Goal: Transaction & Acquisition: Book appointment/travel/reservation

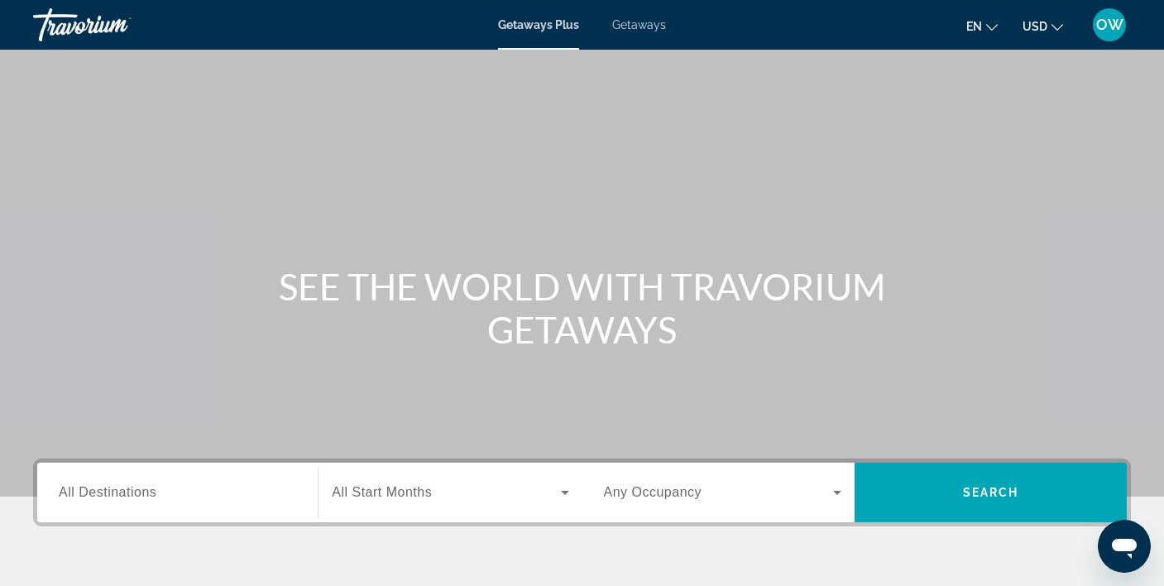
click at [521, 487] on span "Search widget" at bounding box center [446, 492] width 228 height 20
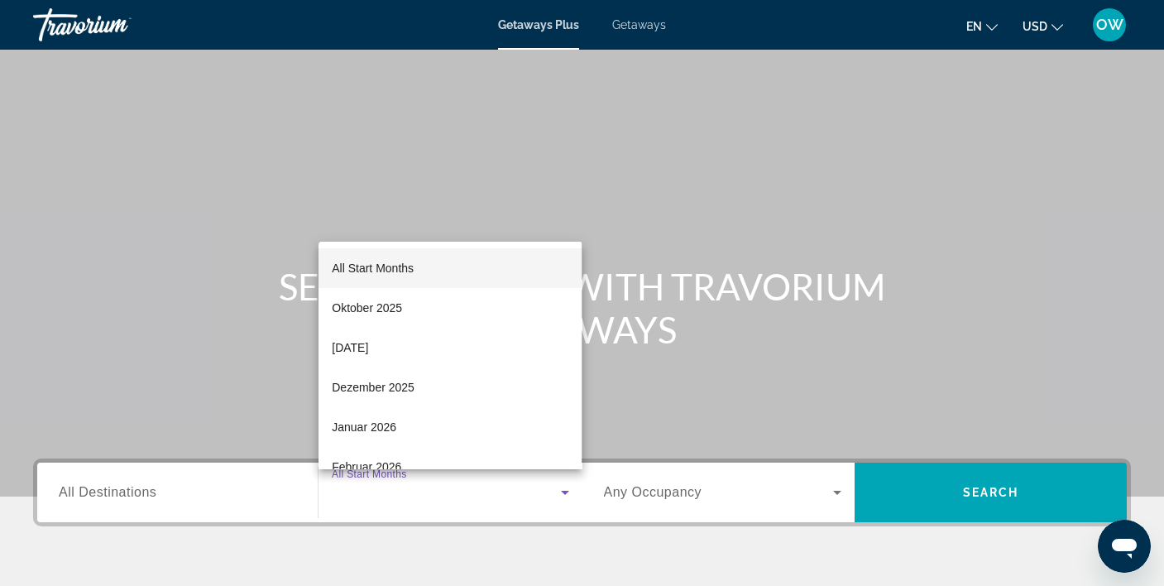
scroll to position [309, 0]
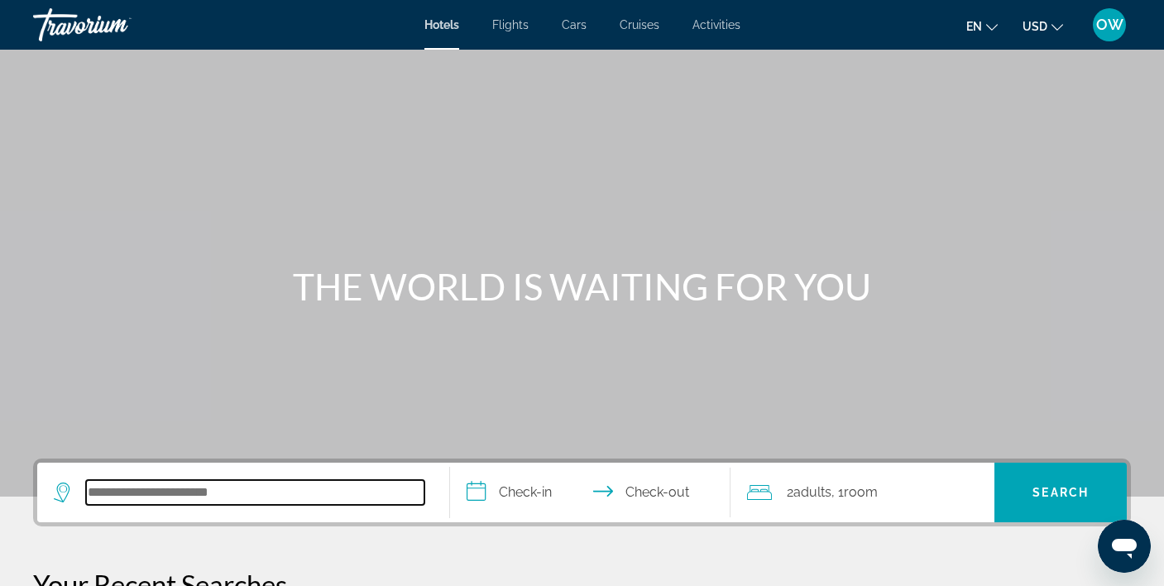
click at [175, 484] on input "Search hotel destination" at bounding box center [255, 492] width 338 height 25
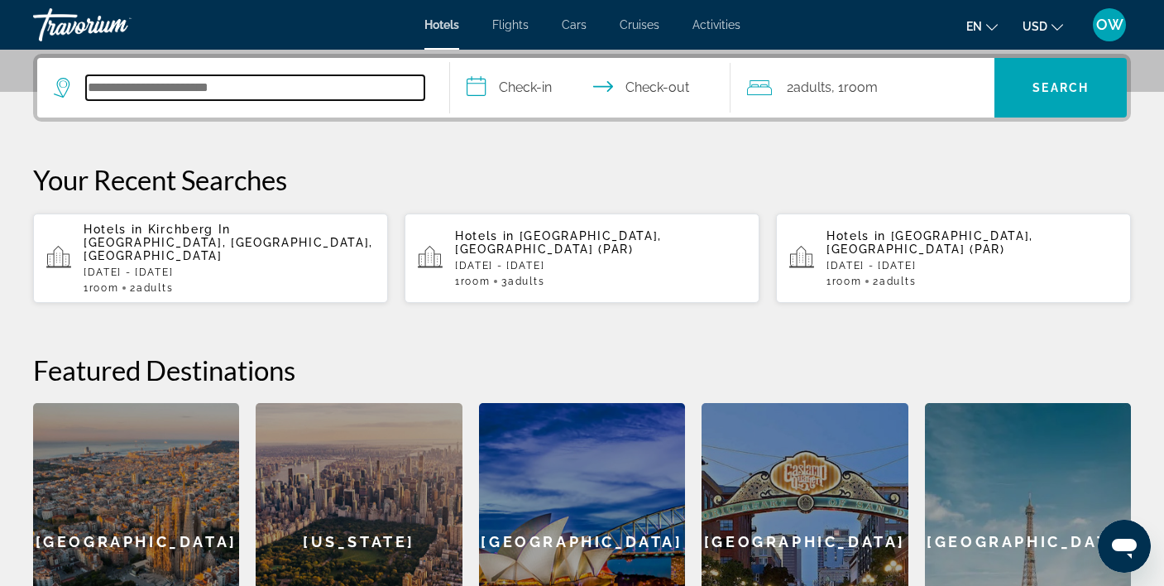
paste input "**********"
drag, startPoint x: 89, startPoint y: 87, endPoint x: 127, endPoint y: 92, distance: 38.4
click at [89, 87] on input "**********" at bounding box center [255, 87] width 338 height 25
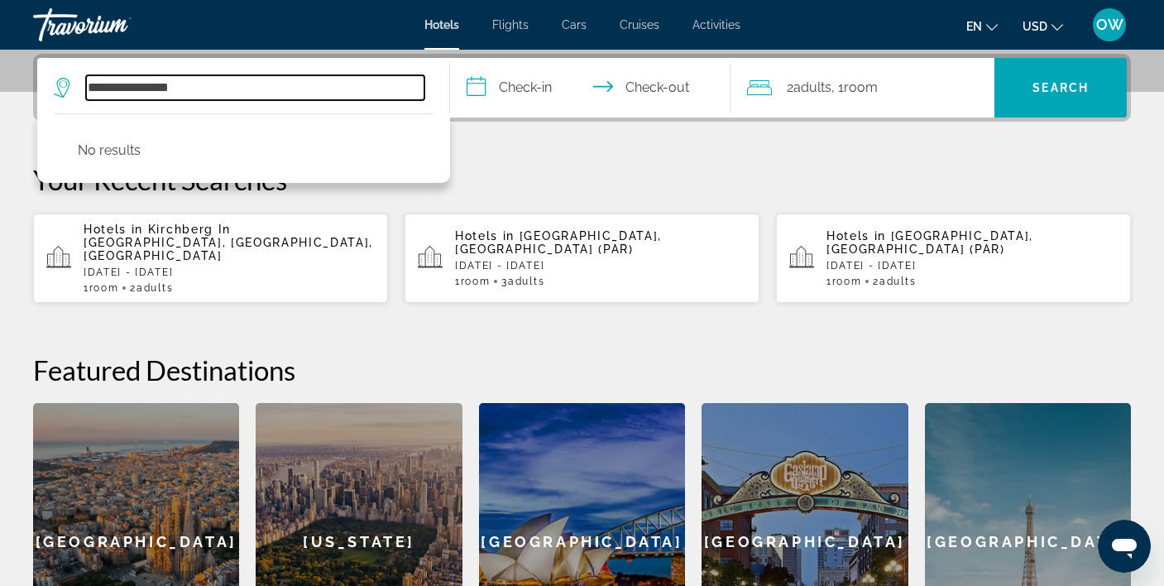
click at [222, 85] on input "**********" at bounding box center [255, 87] width 338 height 25
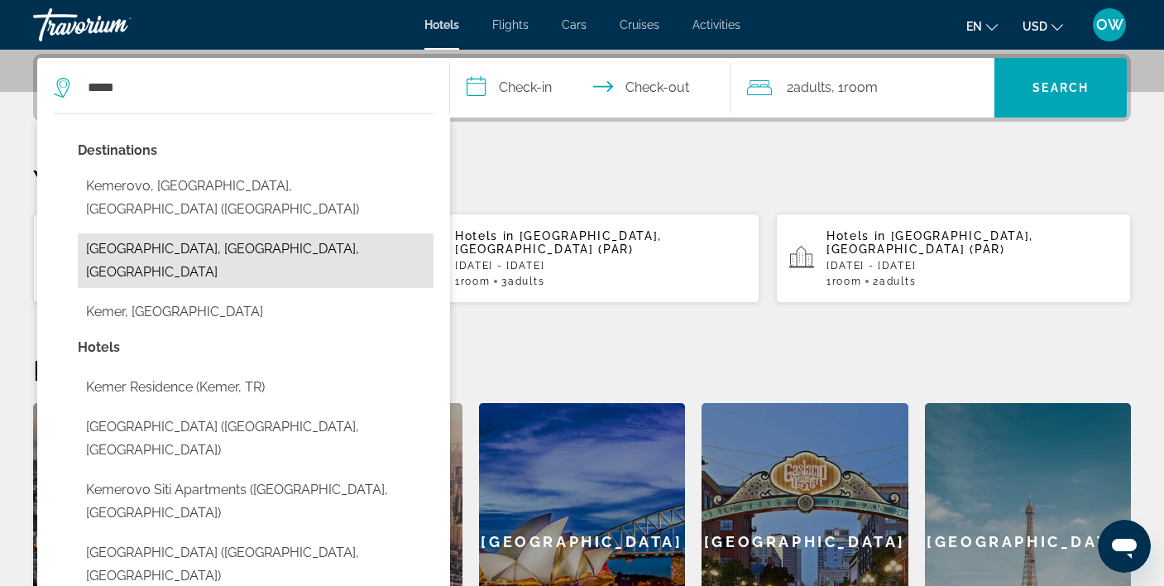
drag, startPoint x: 229, startPoint y: 78, endPoint x: 204, endPoint y: 227, distance: 151.0
click at [204, 233] on button "Kemer, Antalya, Turkey" at bounding box center [256, 260] width 356 height 55
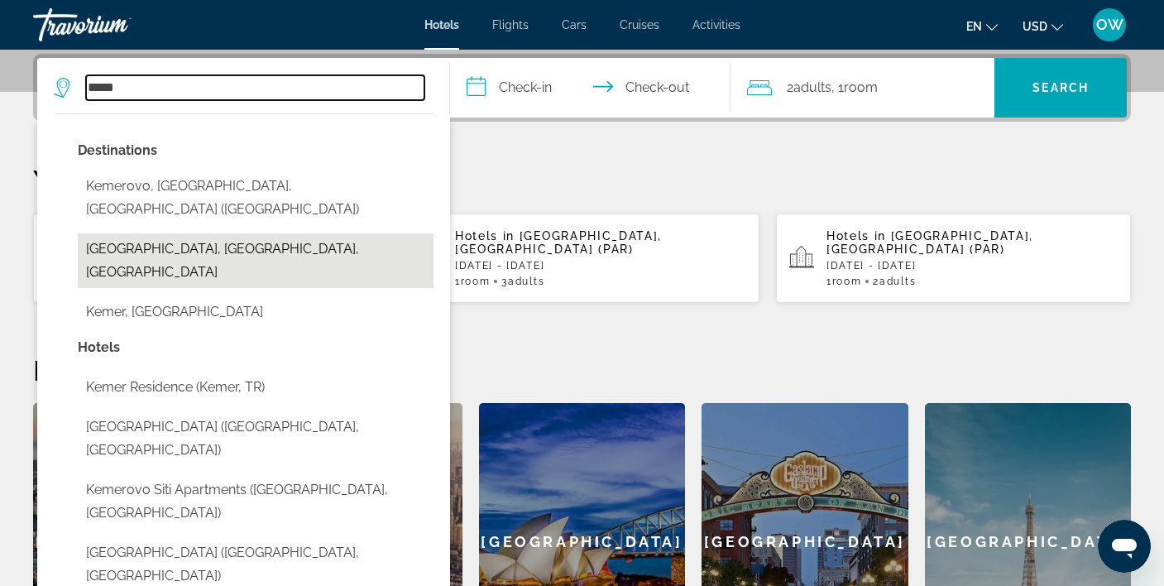
type input "**********"
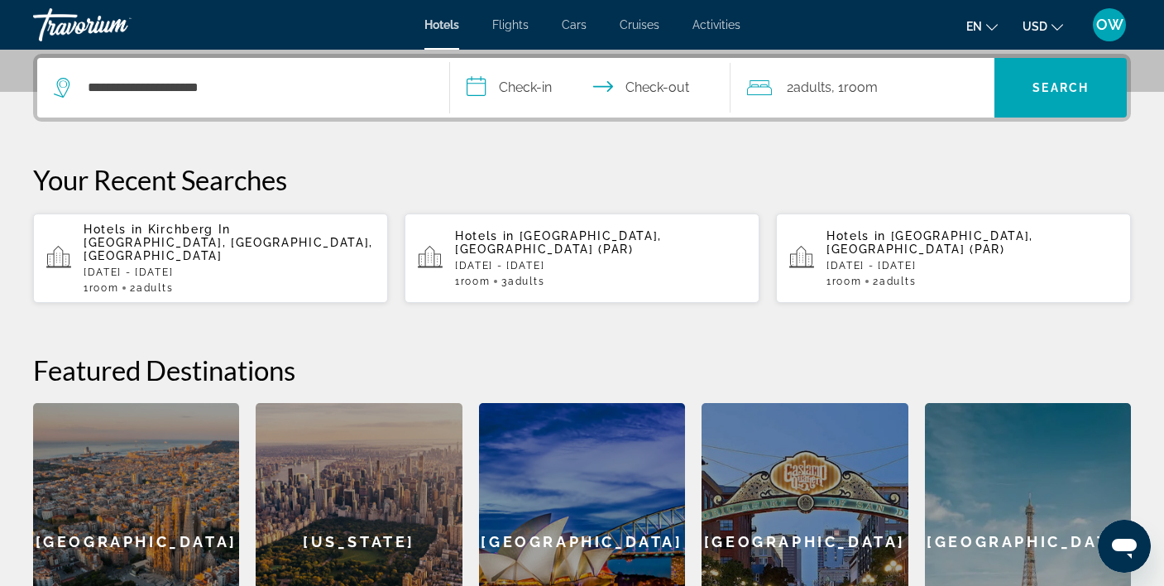
click at [529, 84] on input "**********" at bounding box center [593, 90] width 287 height 65
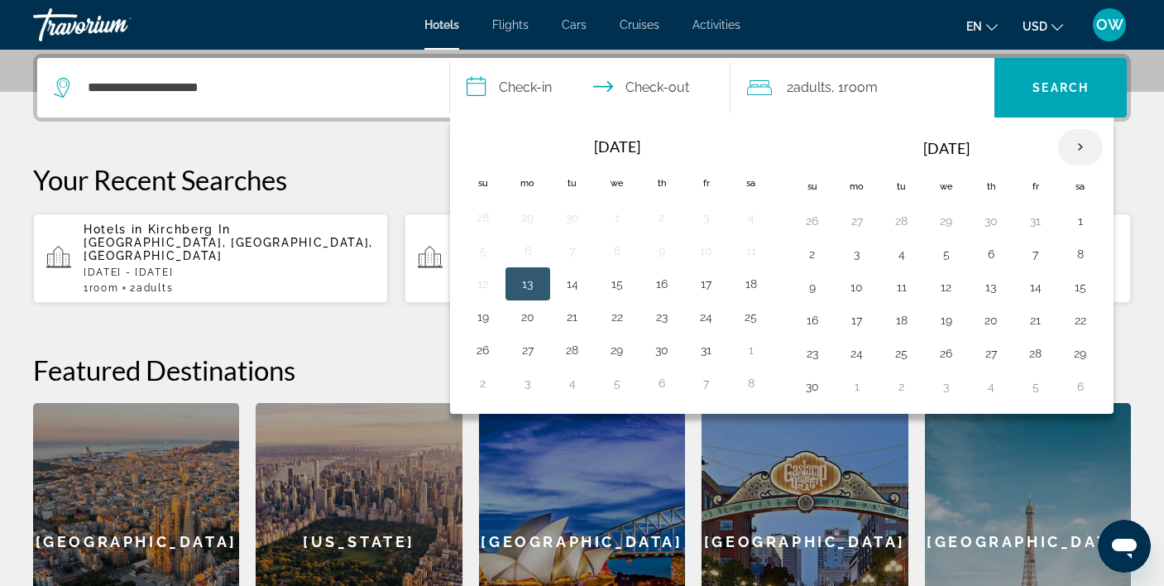
click at [1082, 145] on th "Next month" at bounding box center [1080, 147] width 45 height 36
click at [1083, 144] on th "Next month" at bounding box center [1080, 147] width 45 height 36
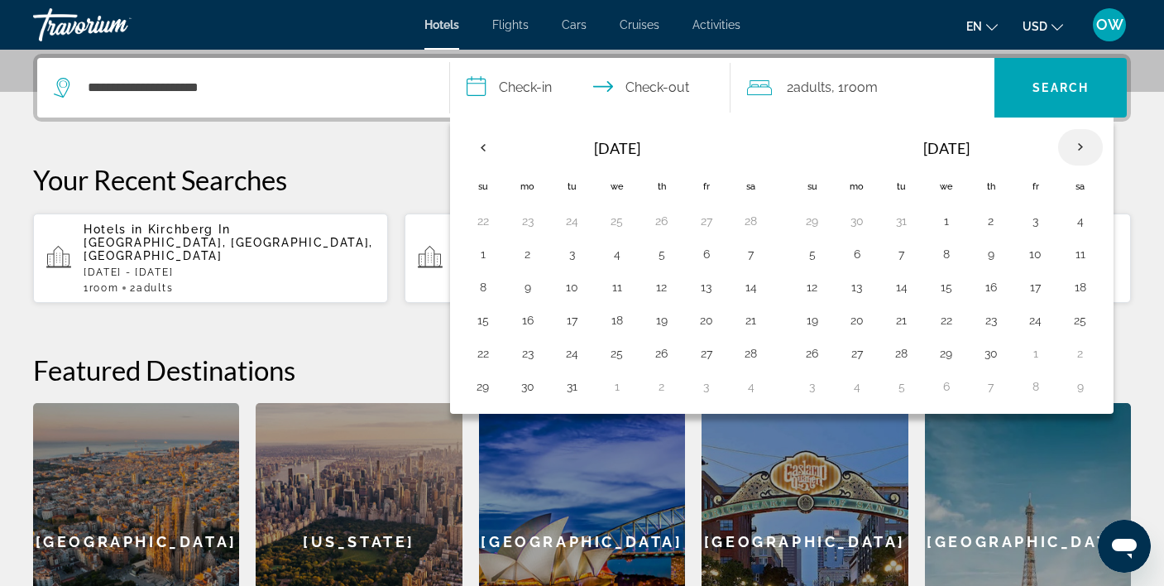
click at [1083, 144] on th "Next month" at bounding box center [1080, 147] width 45 height 36
click at [862, 356] on button "25" at bounding box center [857, 353] width 26 height 23
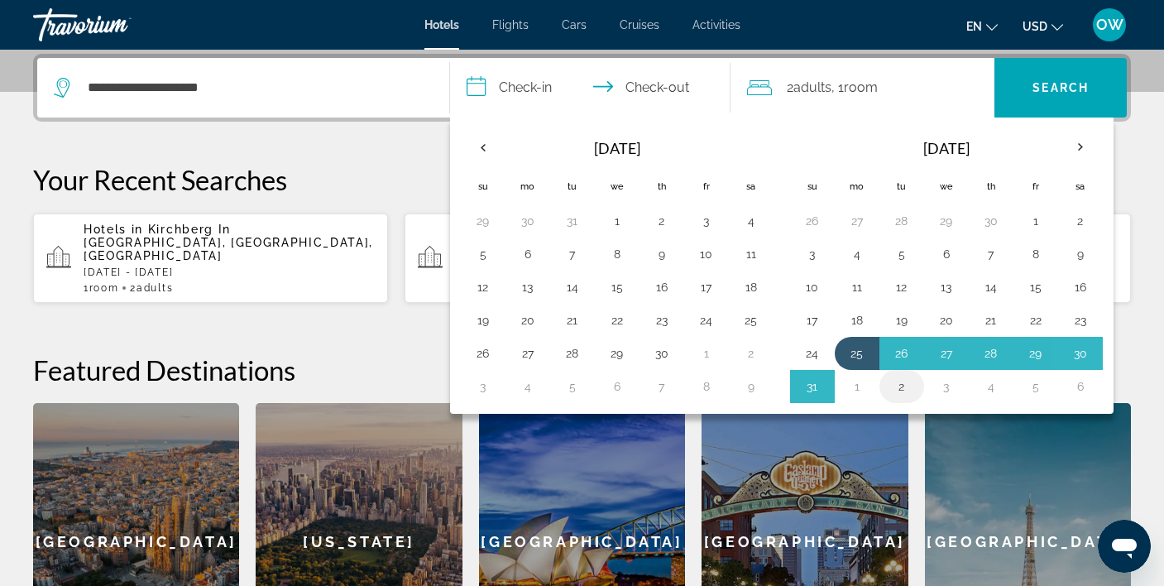
click at [900, 388] on button "2" at bounding box center [902, 386] width 26 height 23
type input "**********"
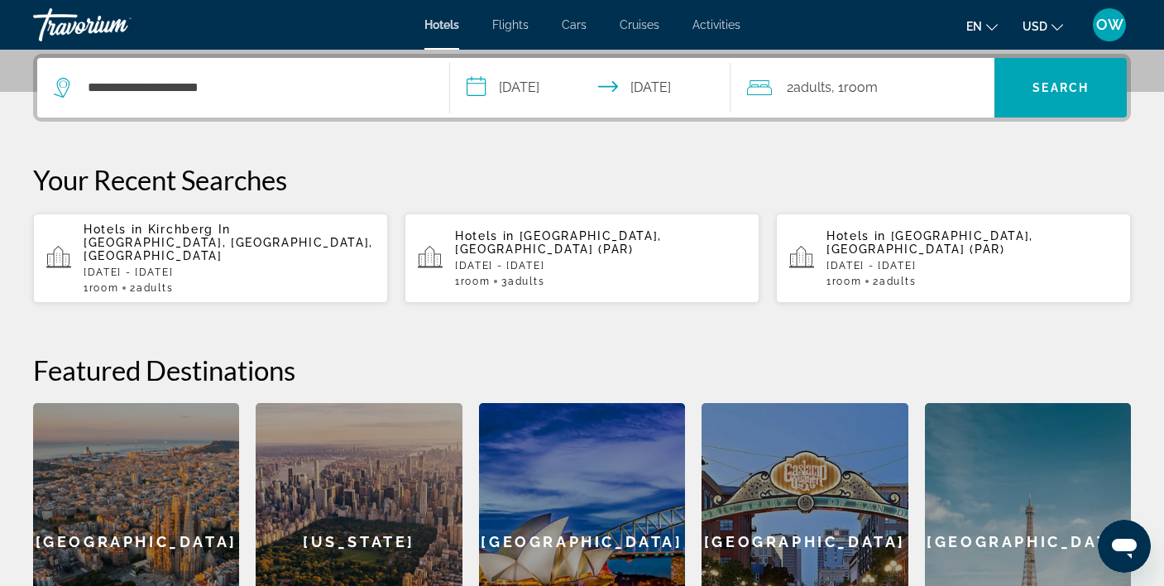
click at [878, 89] on span "Room" at bounding box center [861, 87] width 34 height 16
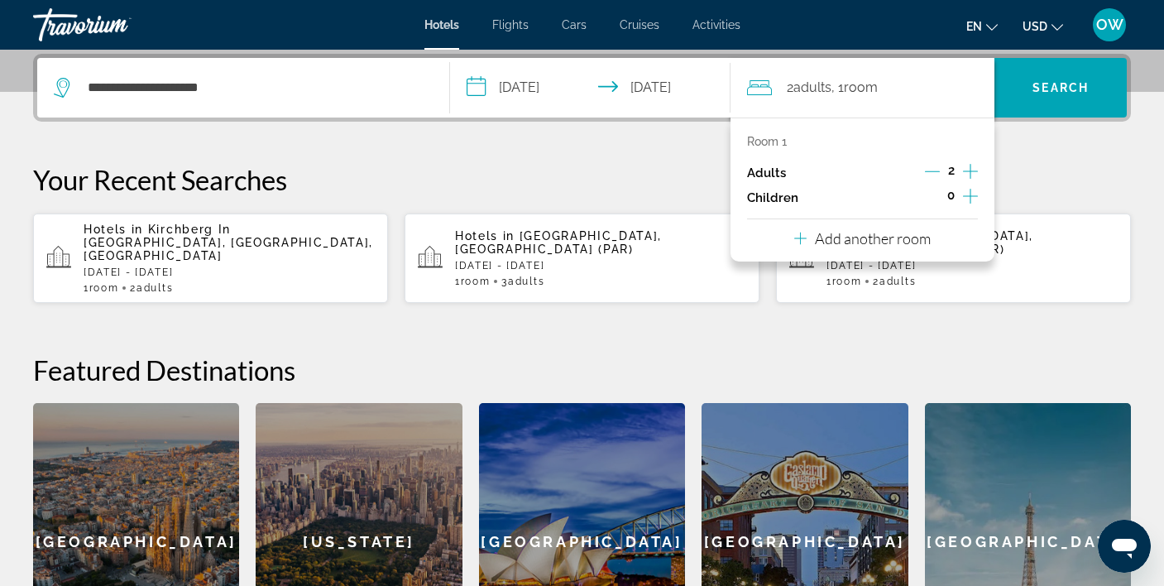
click at [975, 199] on icon "Increment children" at bounding box center [970, 196] width 15 height 20
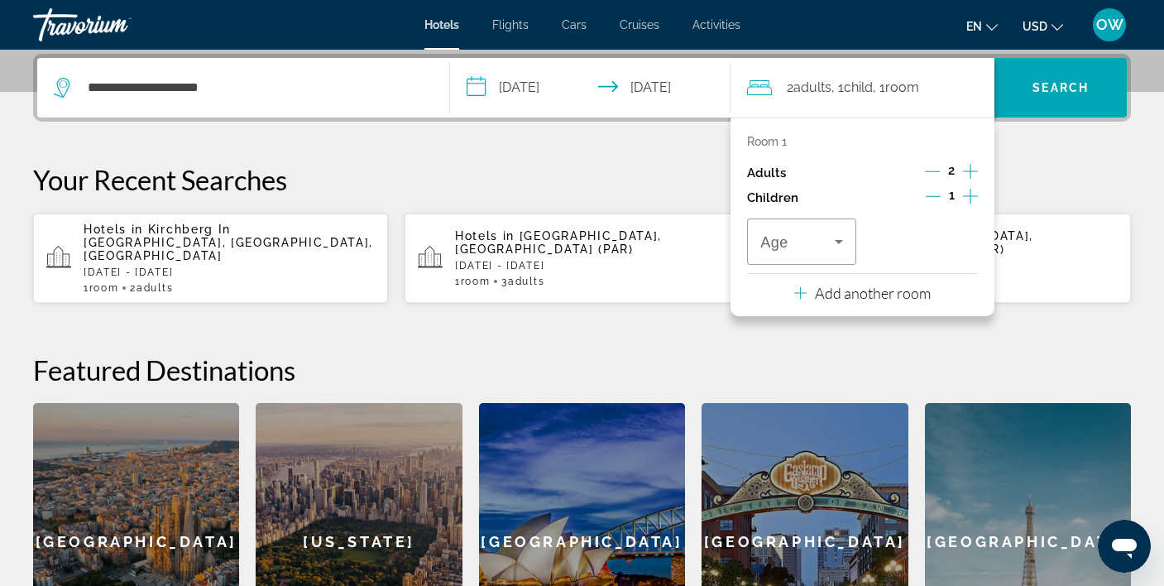
click at [975, 199] on icon "Increment children" at bounding box center [970, 196] width 15 height 20
click at [837, 244] on icon "Travelers: 2 adults, 2 children" at bounding box center [839, 242] width 20 height 20
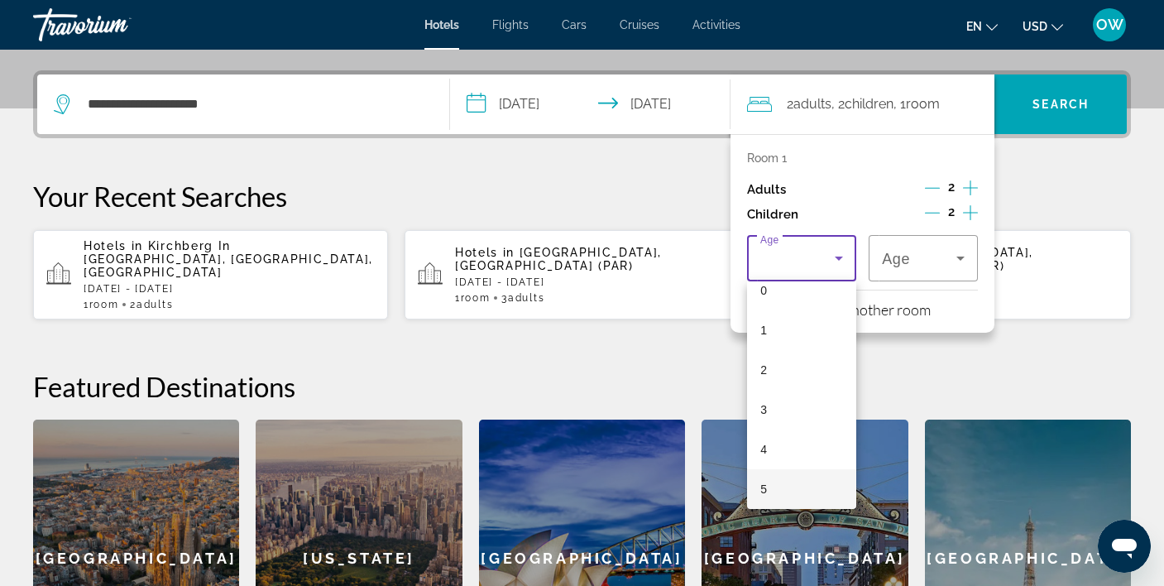
scroll to position [381, 0]
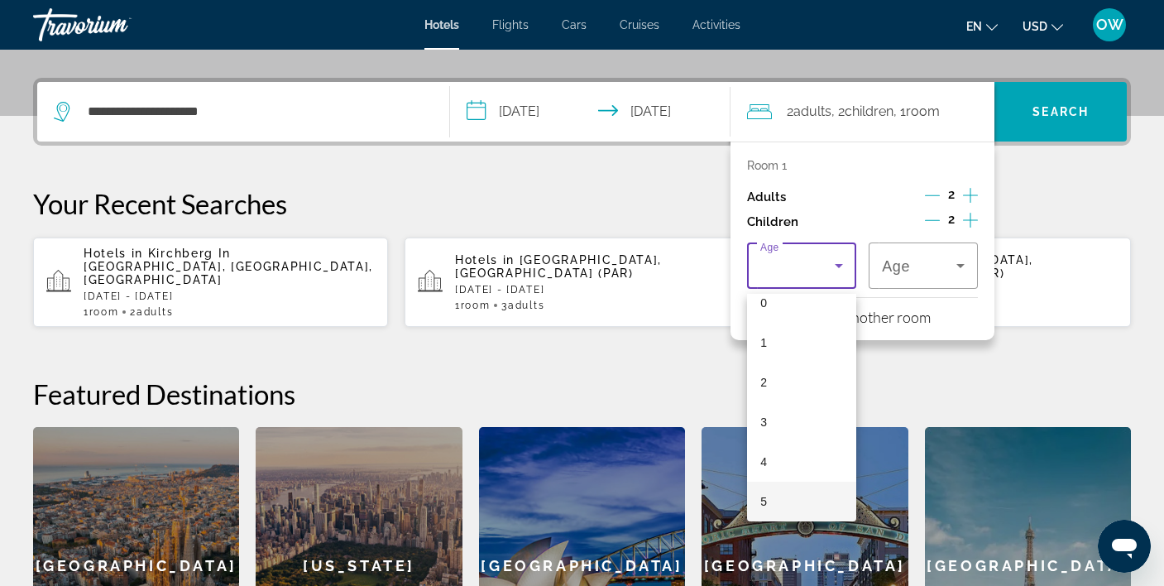
click at [823, 274] on div at bounding box center [582, 293] width 1164 height 586
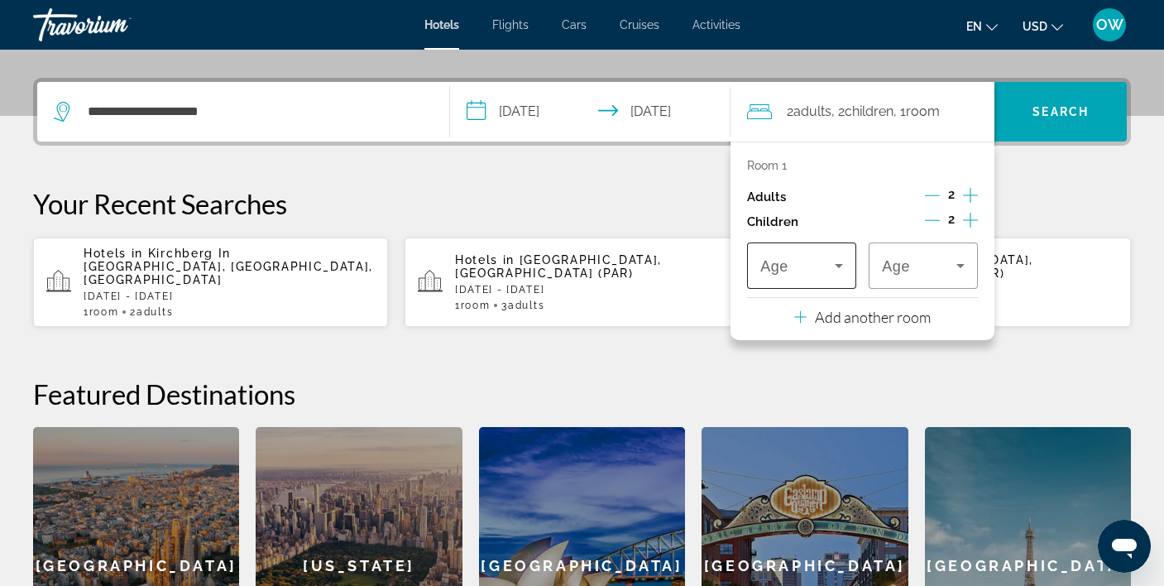
click at [846, 274] on icon "Travelers: 2 adults, 2 children" at bounding box center [839, 266] width 20 height 20
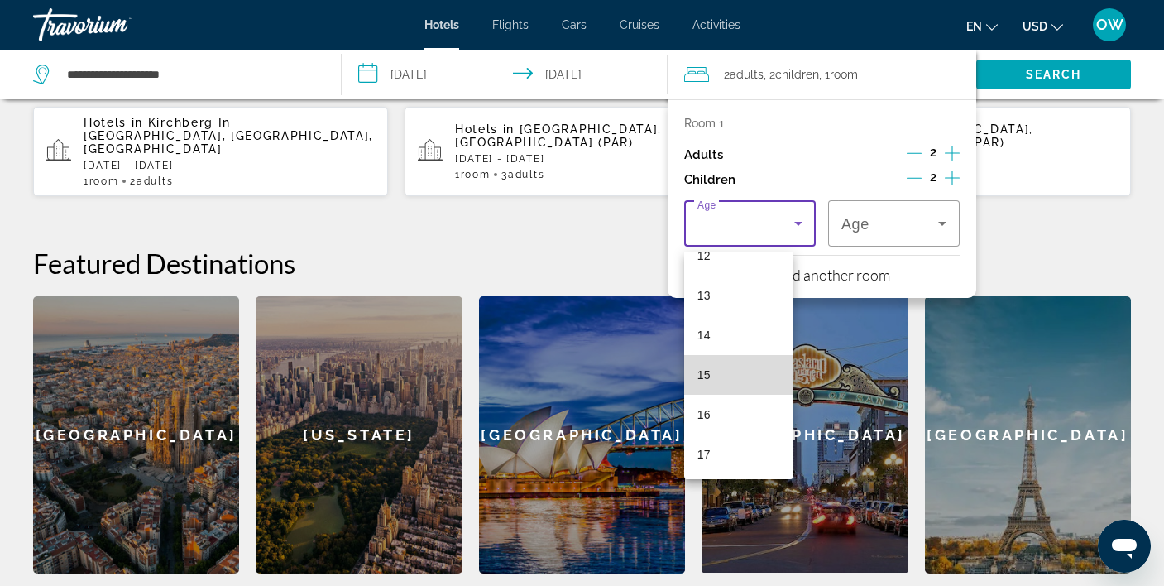
scroll to position [497, 0]
click at [750, 377] on mat-option "15" at bounding box center [738, 376] width 109 height 40
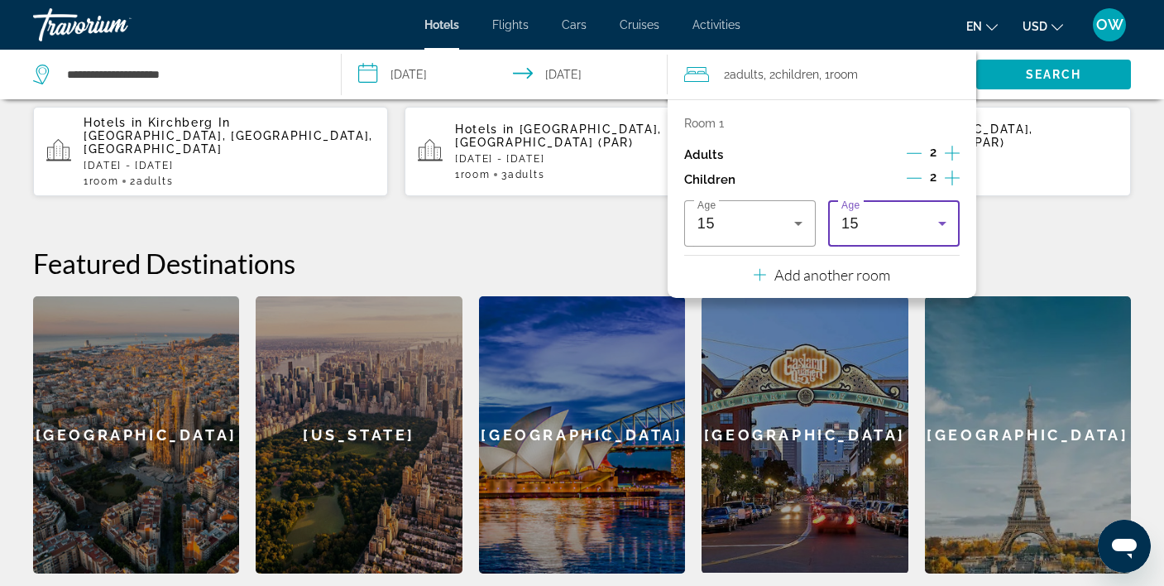
scroll to position [517, 0]
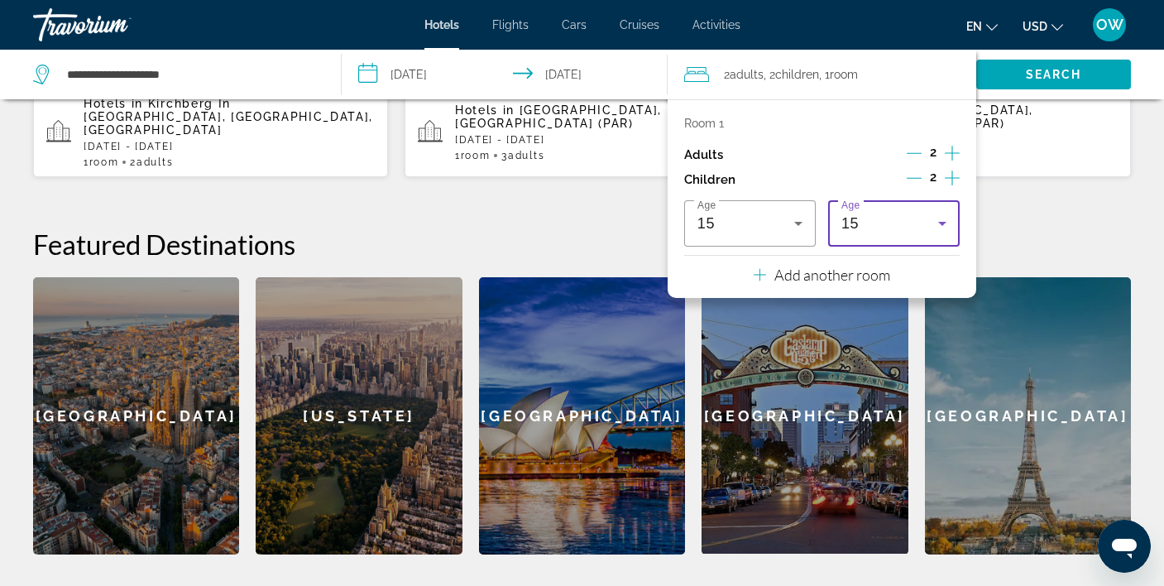
click at [940, 227] on icon "Travelers: 2 adults, 2 children" at bounding box center [943, 224] width 20 height 20
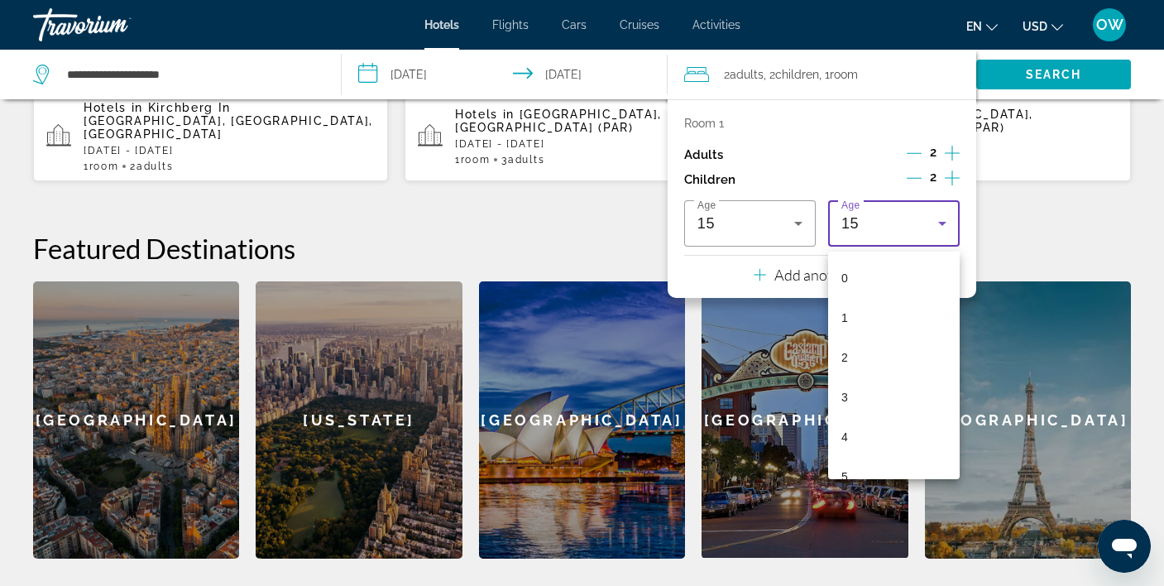
scroll to position [415, 0]
click at [861, 349] on mat-option "12" at bounding box center [894, 340] width 132 height 40
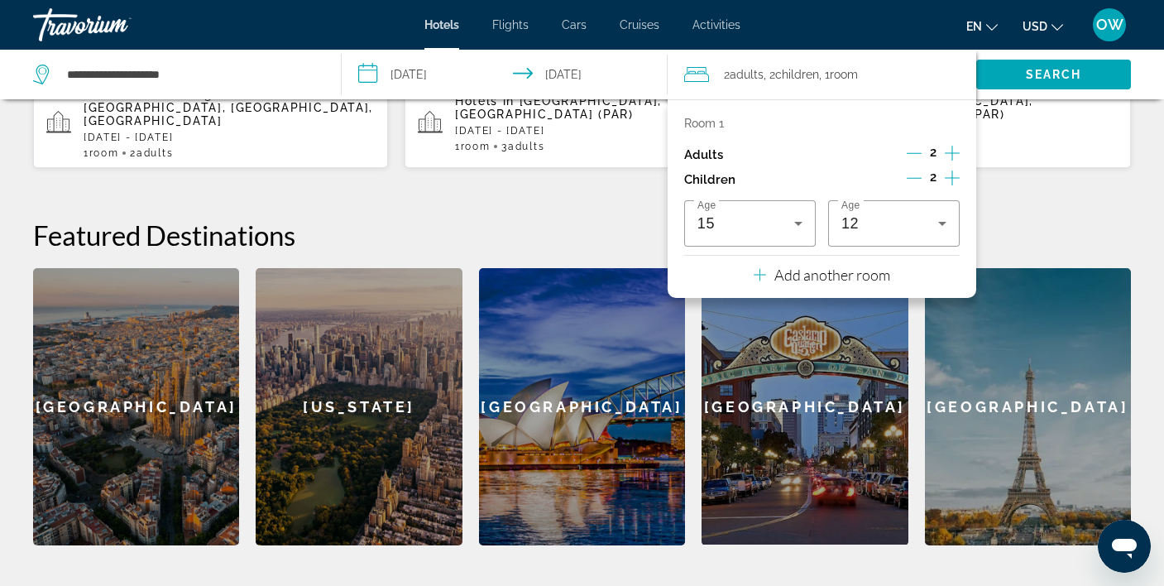
click at [906, 79] on div "2 Adult Adults , 2 Child Children , 1 Room rooms" at bounding box center [830, 74] width 292 height 23
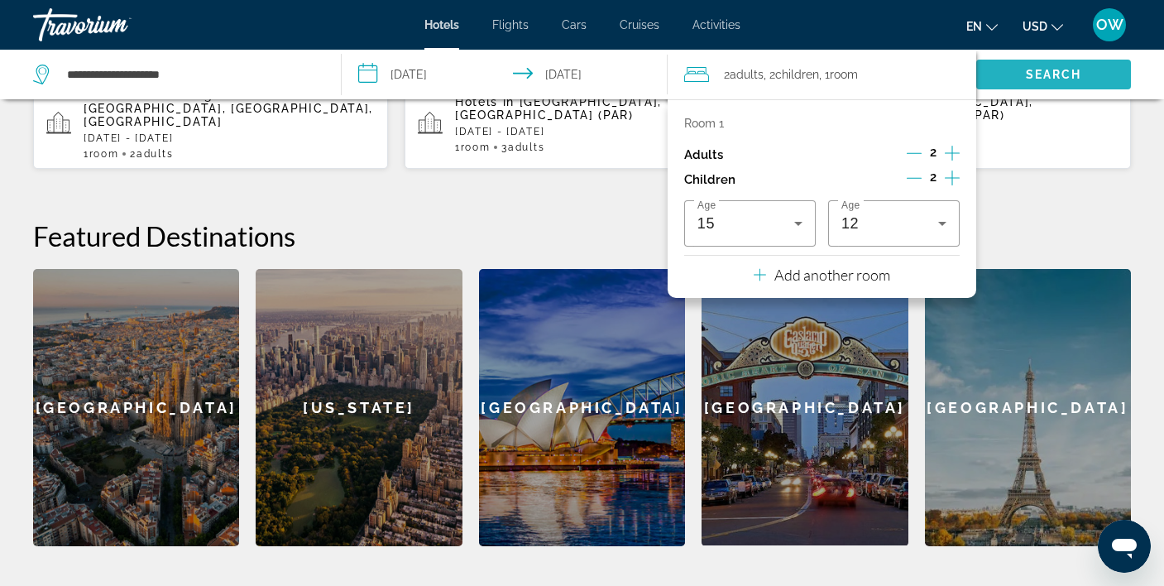
scroll to position [539, 1]
click at [1034, 70] on span "Search" at bounding box center [1054, 74] width 56 height 13
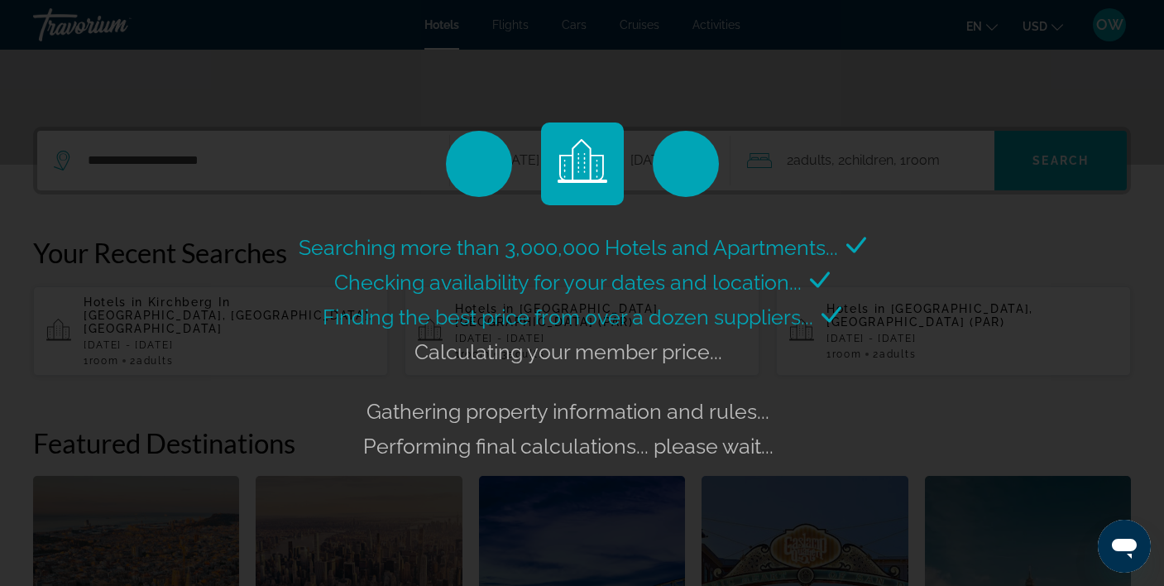
scroll to position [349, 0]
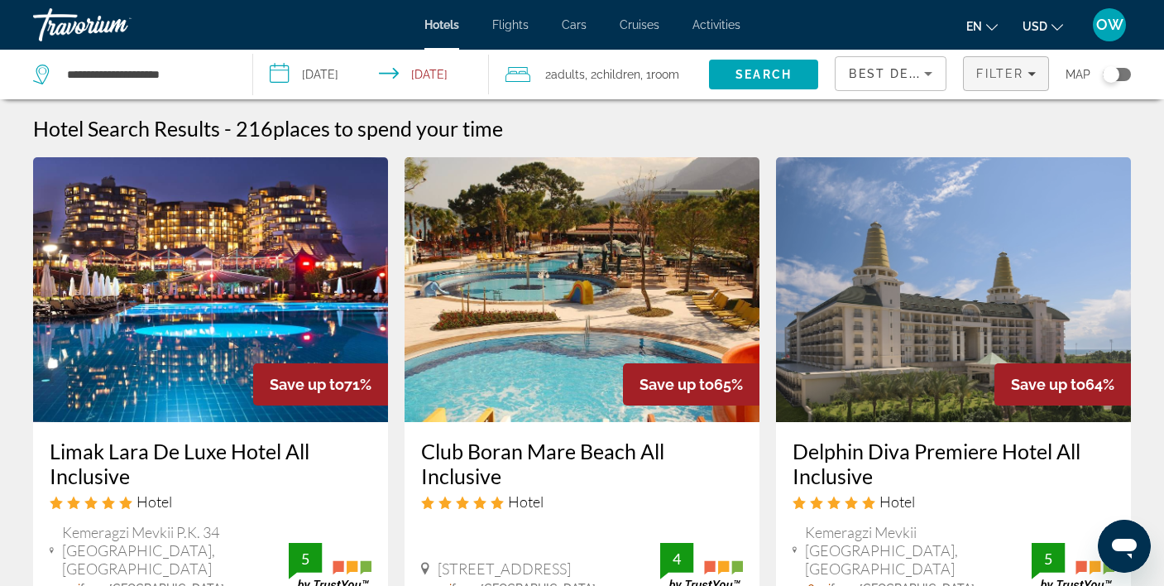
click at [1024, 77] on div "Filter" at bounding box center [1006, 73] width 60 height 13
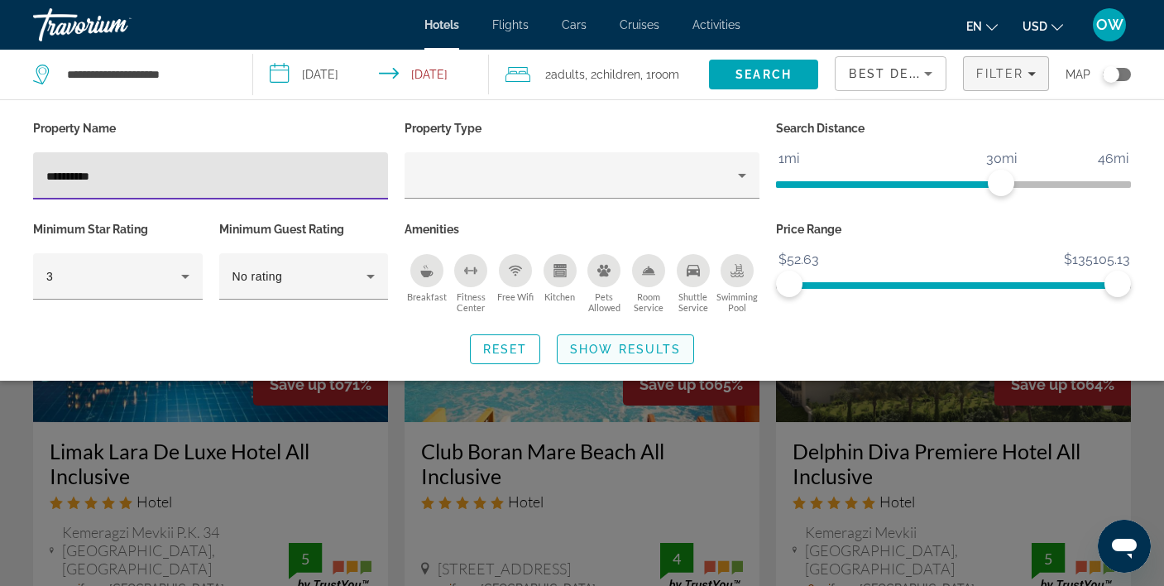
type input "**********"
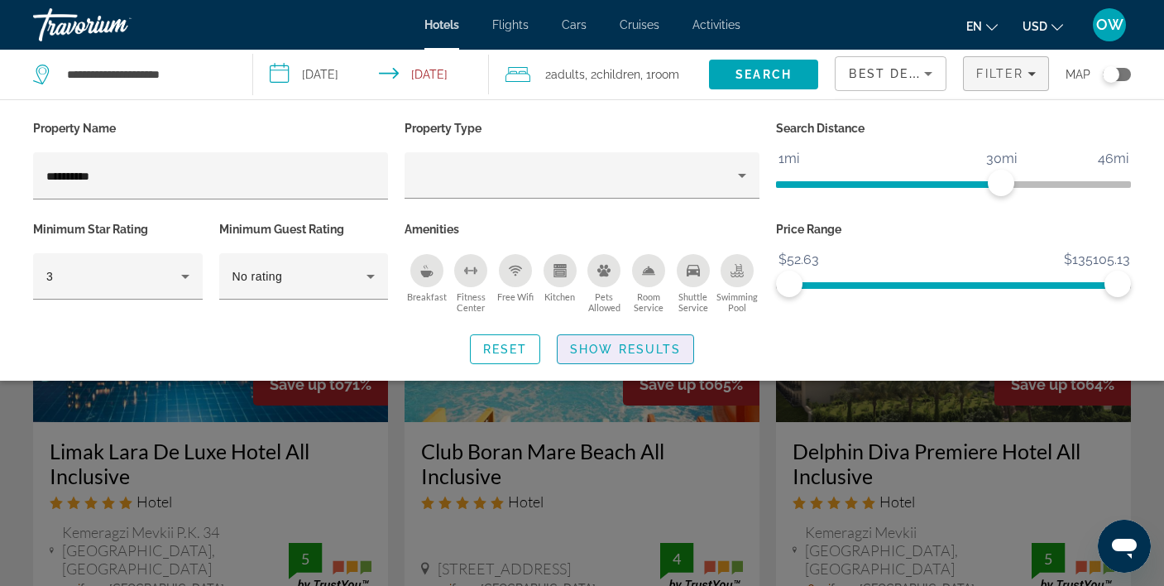
click at [626, 343] on span "Show Results" at bounding box center [625, 349] width 111 height 13
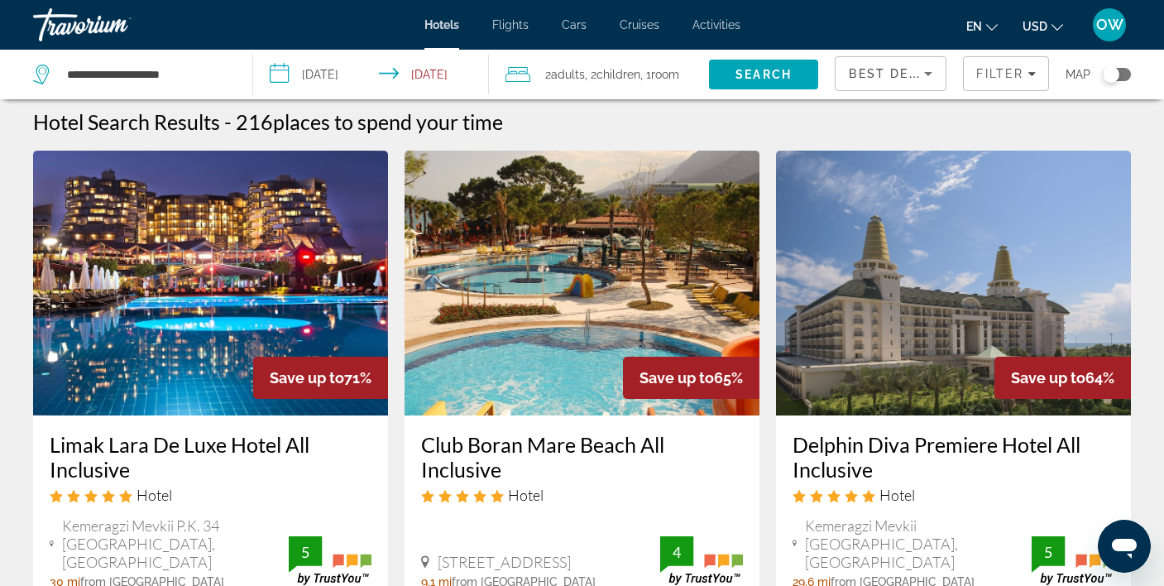
scroll to position [7, 0]
click at [1029, 74] on icon "Filters" at bounding box center [1032, 74] width 8 height 8
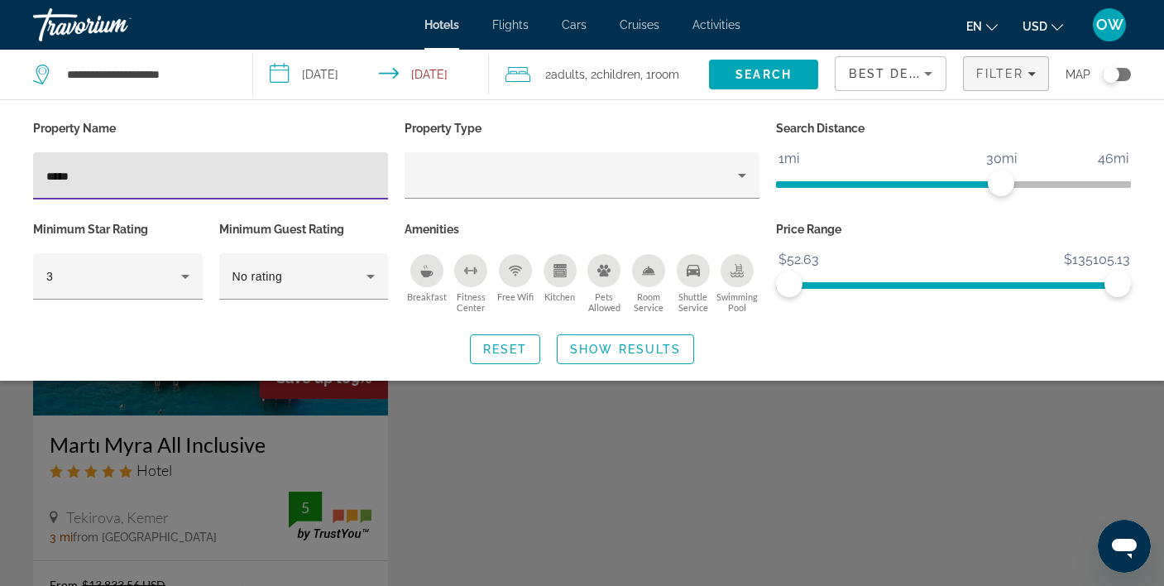
type input "*****"
click at [137, 477] on div "Search widget" at bounding box center [582, 417] width 1164 height 338
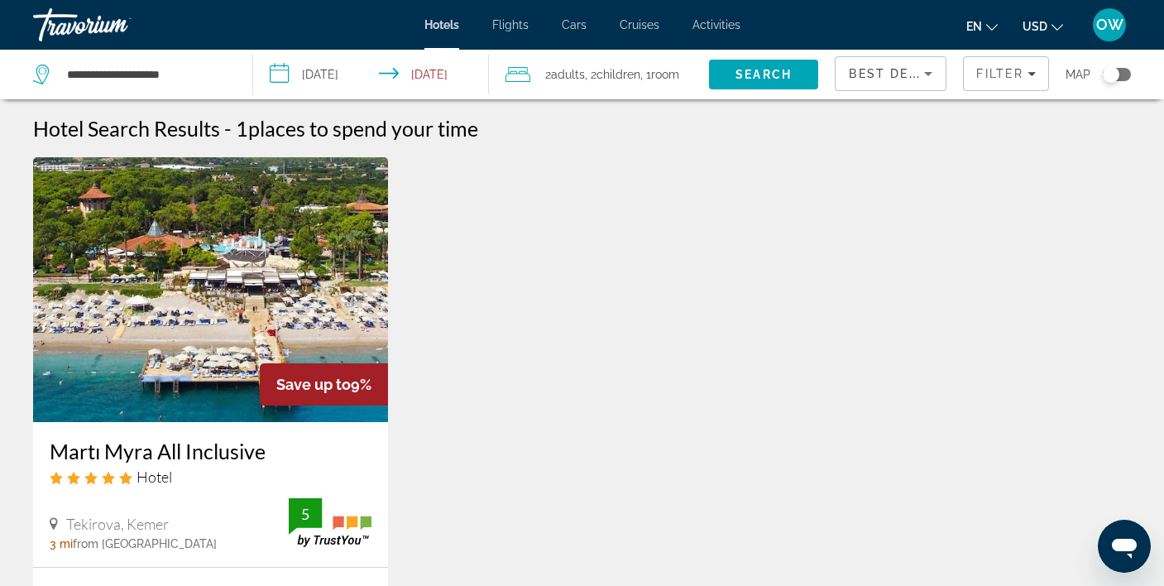
scroll to position [0, 0]
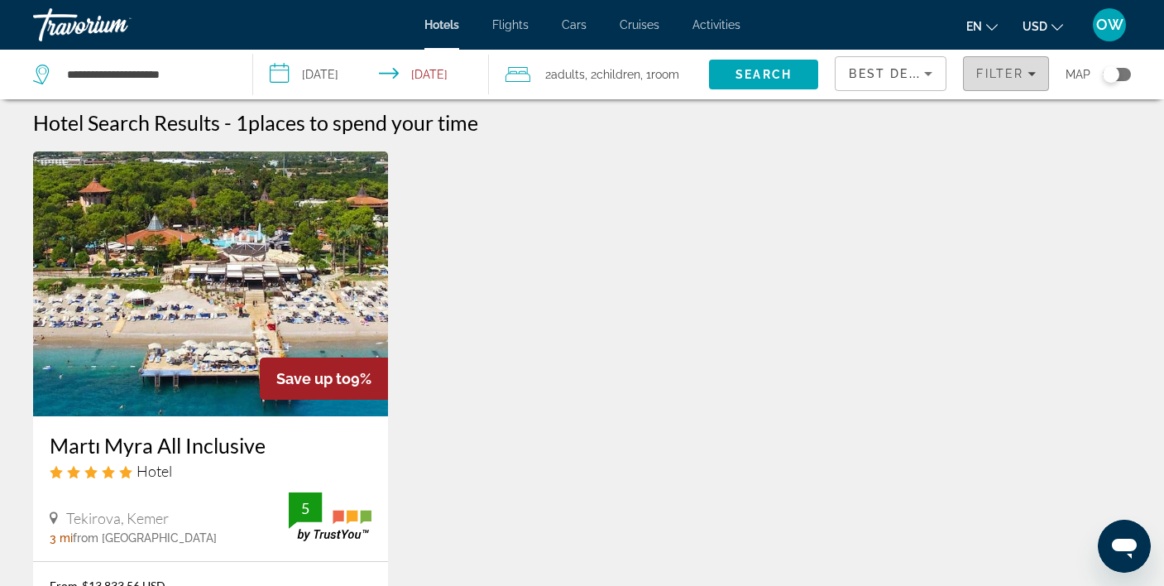
click at [1009, 84] on span "Filters" at bounding box center [1006, 74] width 84 height 40
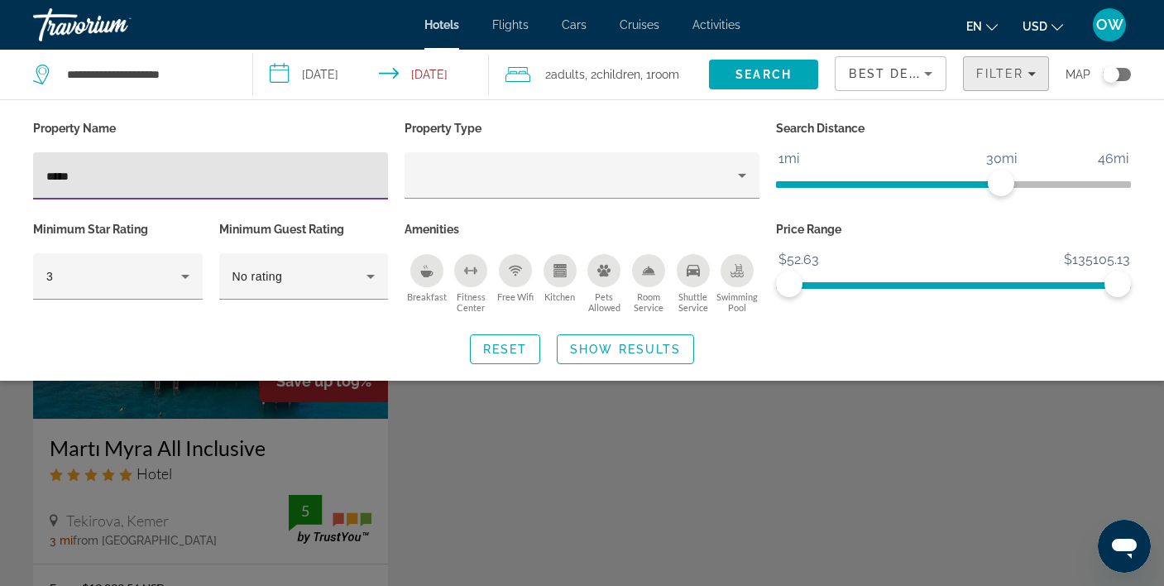
scroll to position [2, 0]
type input "*"
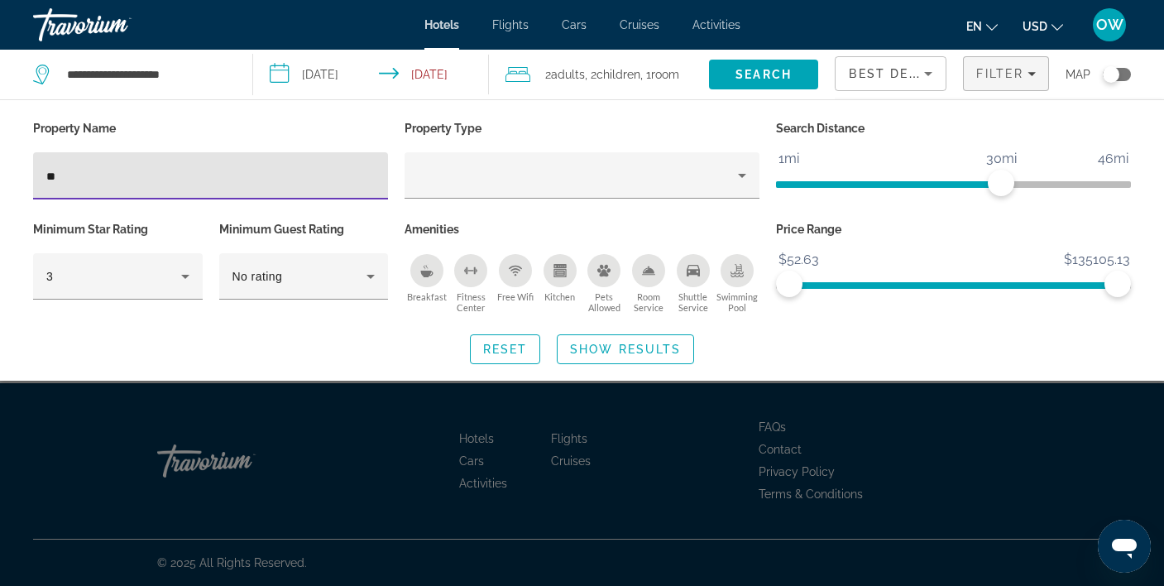
type input "*"
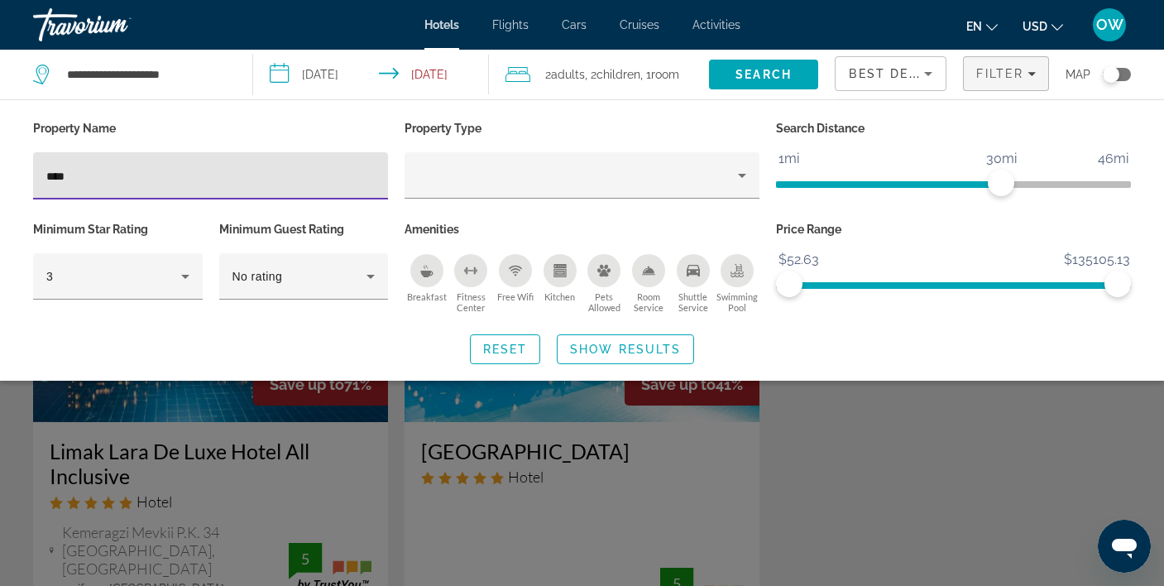
type input "****"
drag, startPoint x: 193, startPoint y: 167, endPoint x: 914, endPoint y: 435, distance: 769.8
click at [914, 435] on div "Search widget" at bounding box center [582, 417] width 1164 height 338
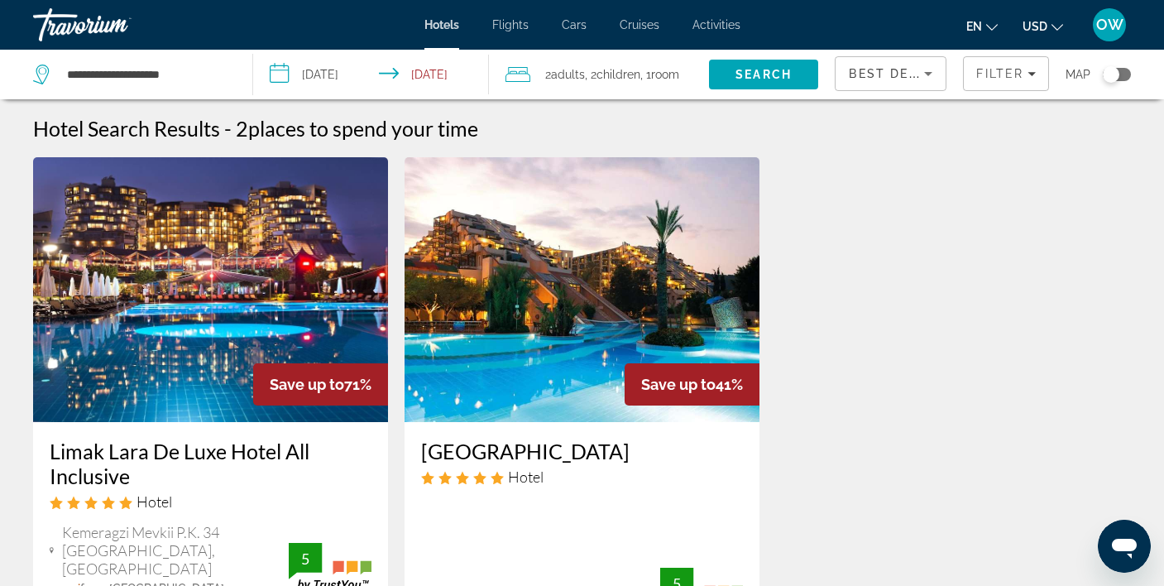
click at [553, 350] on img "Main content" at bounding box center [582, 289] width 355 height 265
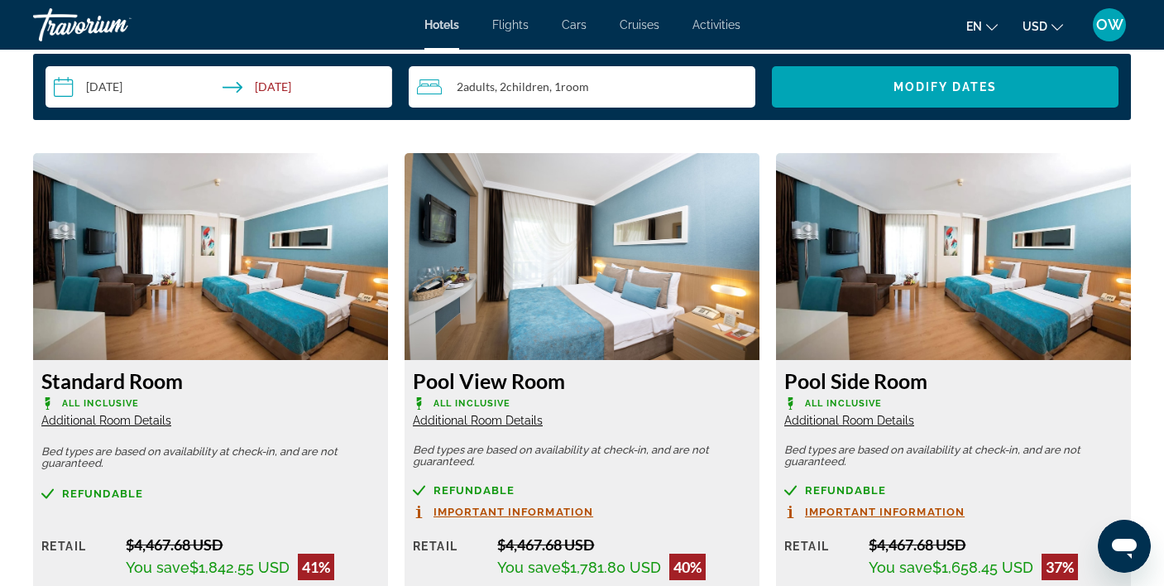
scroll to position [2191, 0]
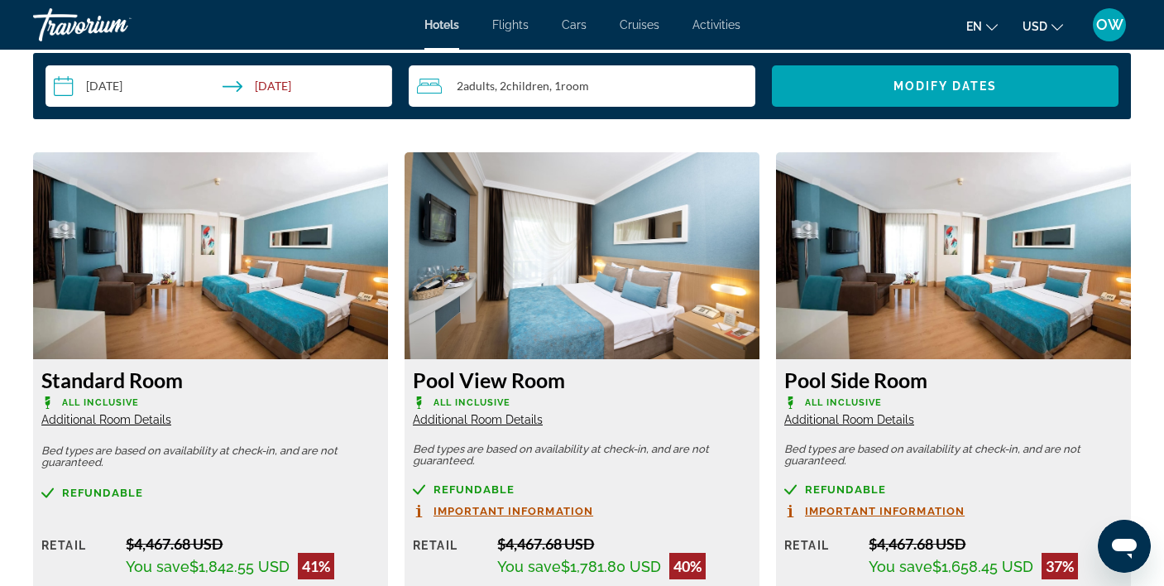
click at [124, 86] on input "**********" at bounding box center [222, 88] width 353 height 46
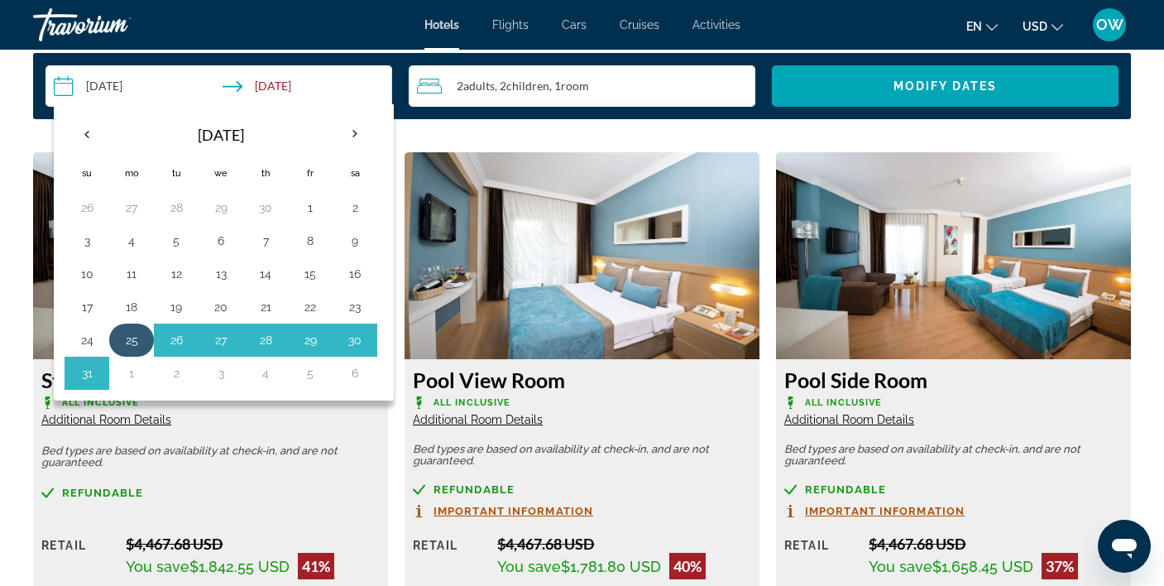
click at [132, 334] on button "25" at bounding box center [131, 340] width 26 height 23
click at [131, 366] on button "1" at bounding box center [131, 373] width 26 height 23
type input "**********"
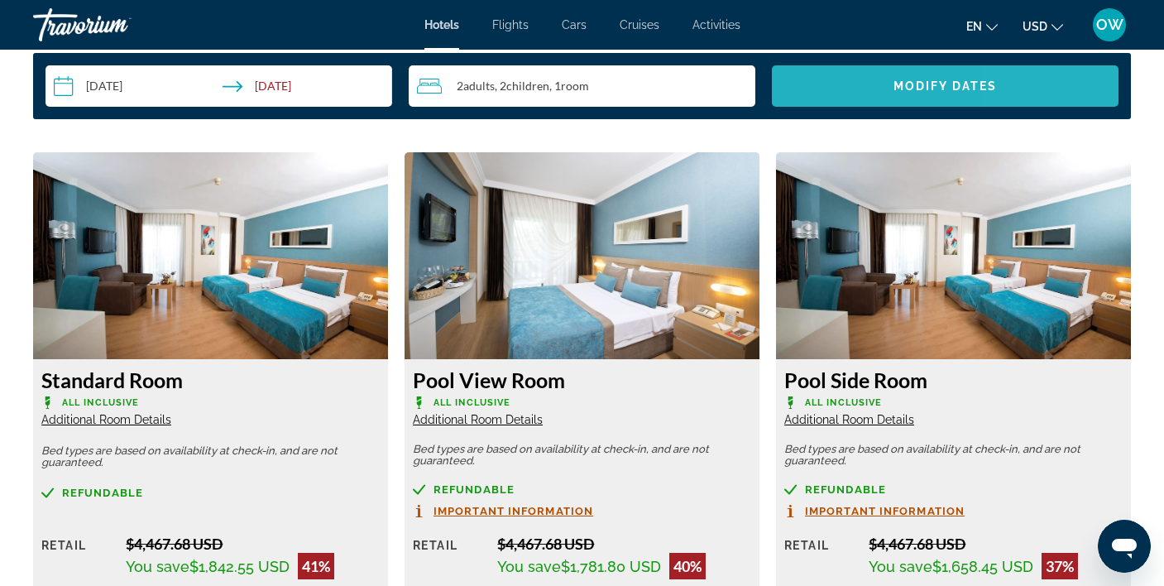
click at [1036, 89] on span "Search widget" at bounding box center [945, 86] width 347 height 40
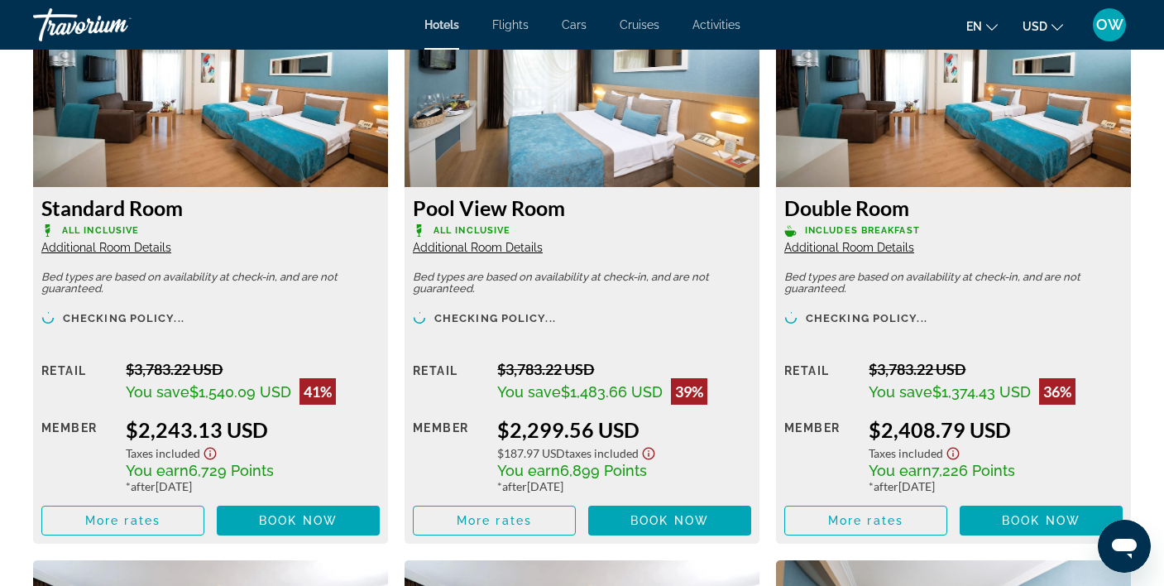
scroll to position [2360, 0]
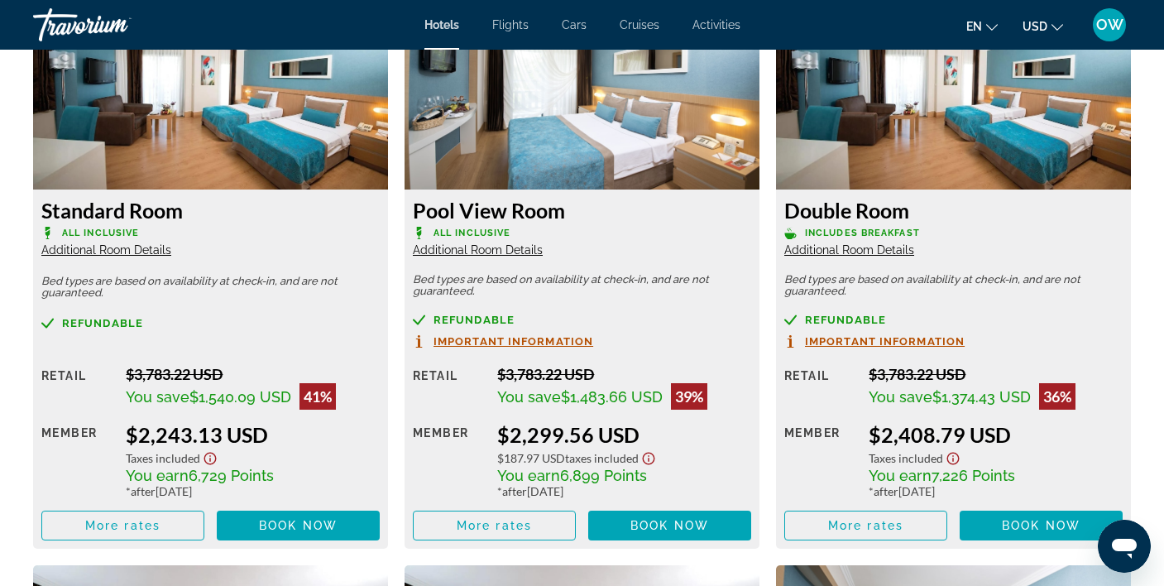
click at [1058, 26] on icon "Change currency" at bounding box center [1058, 28] width 12 height 12
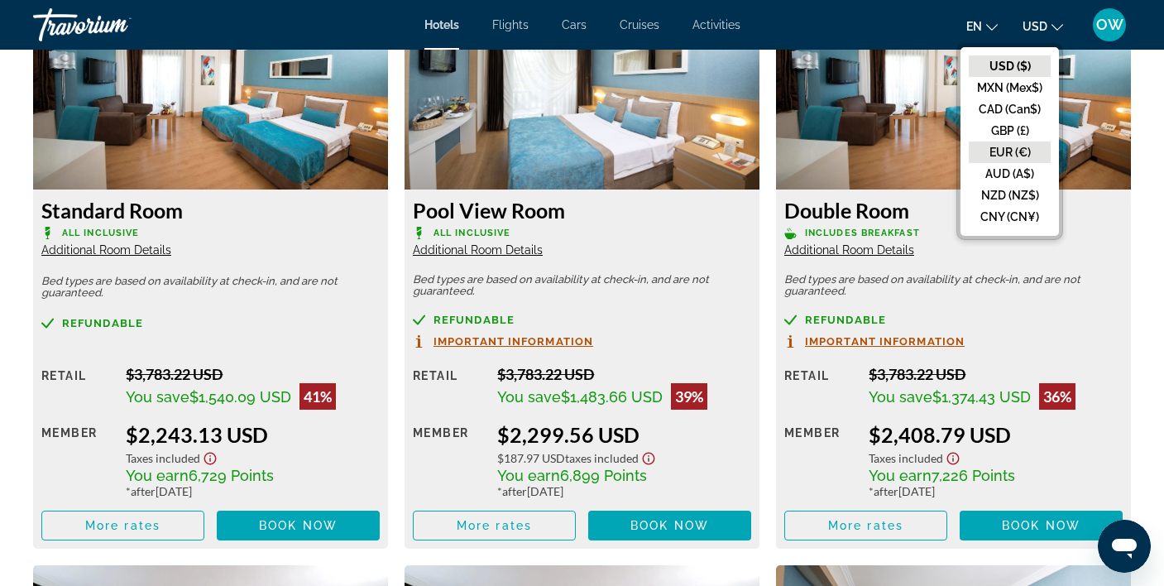
click at [1021, 146] on button "EUR (€)" at bounding box center [1010, 153] width 82 height 22
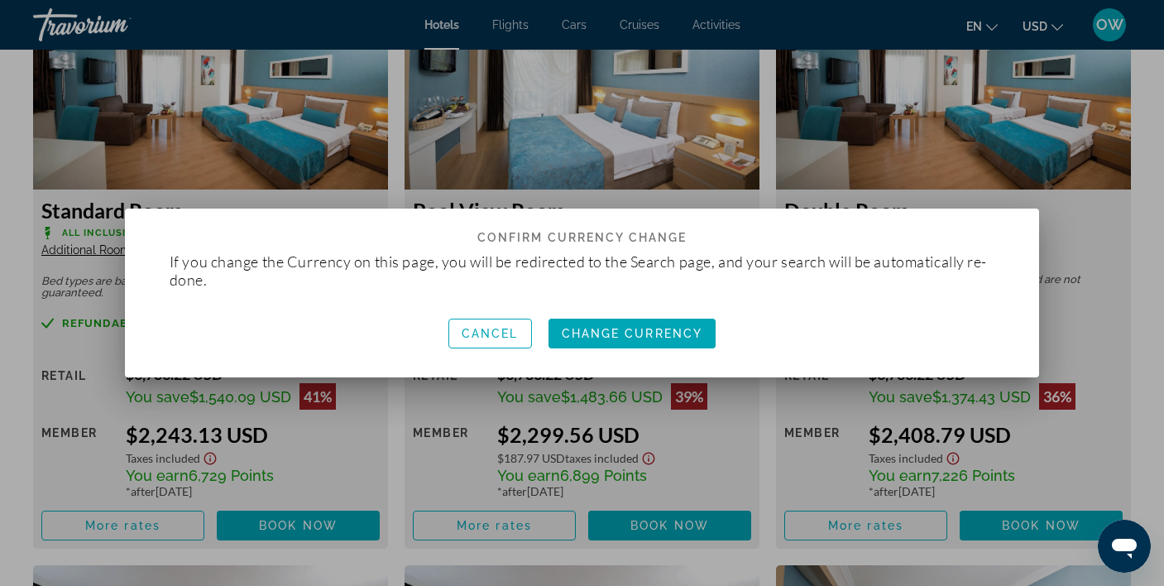
scroll to position [0, 0]
click at [649, 330] on span "Change Currency" at bounding box center [633, 333] width 142 height 13
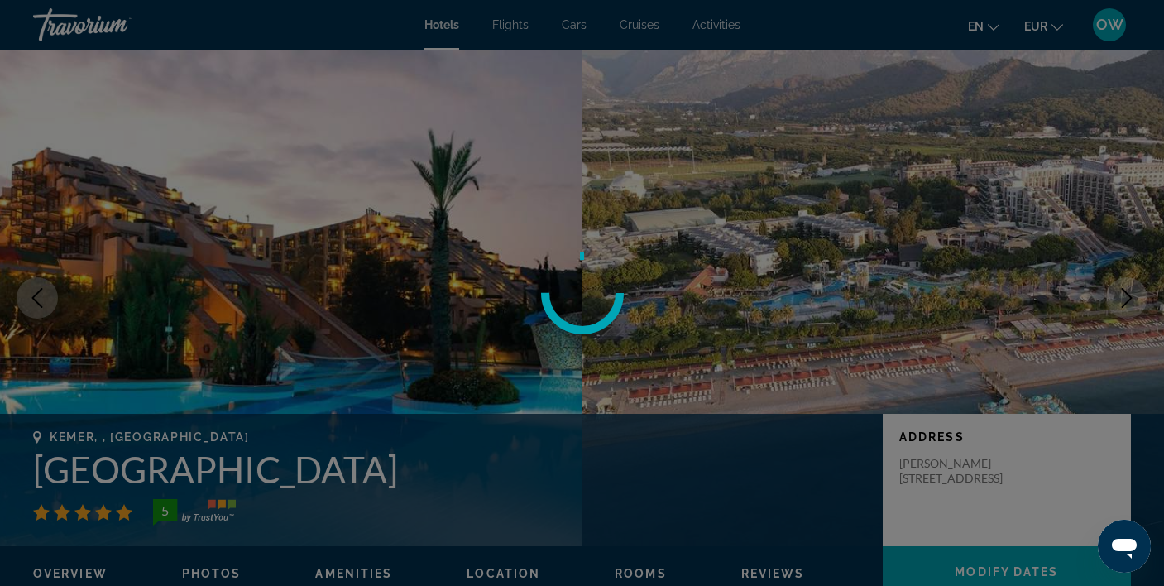
scroll to position [2360, 0]
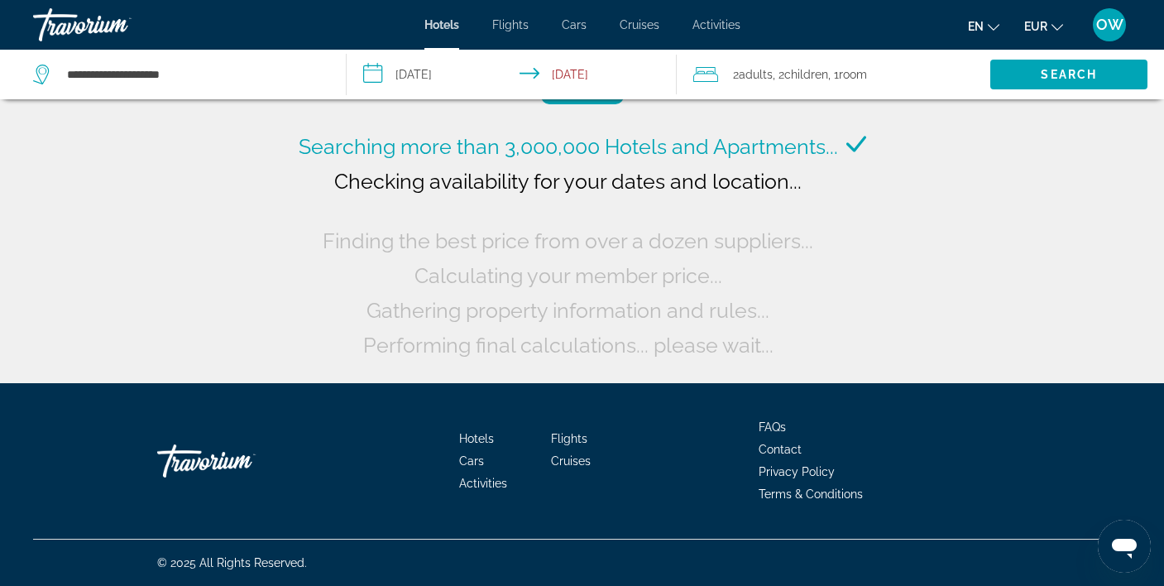
click at [998, 33] on button "en English Español Français Italiano Português русский" at bounding box center [983, 26] width 31 height 24
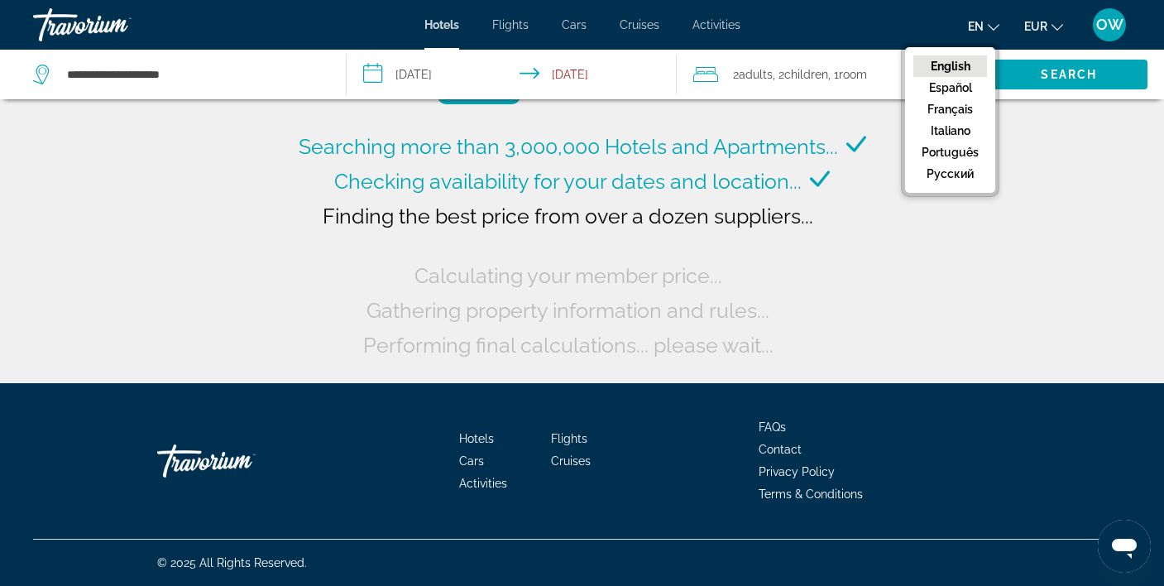
click at [990, 22] on icon "Change language" at bounding box center [994, 28] width 12 height 12
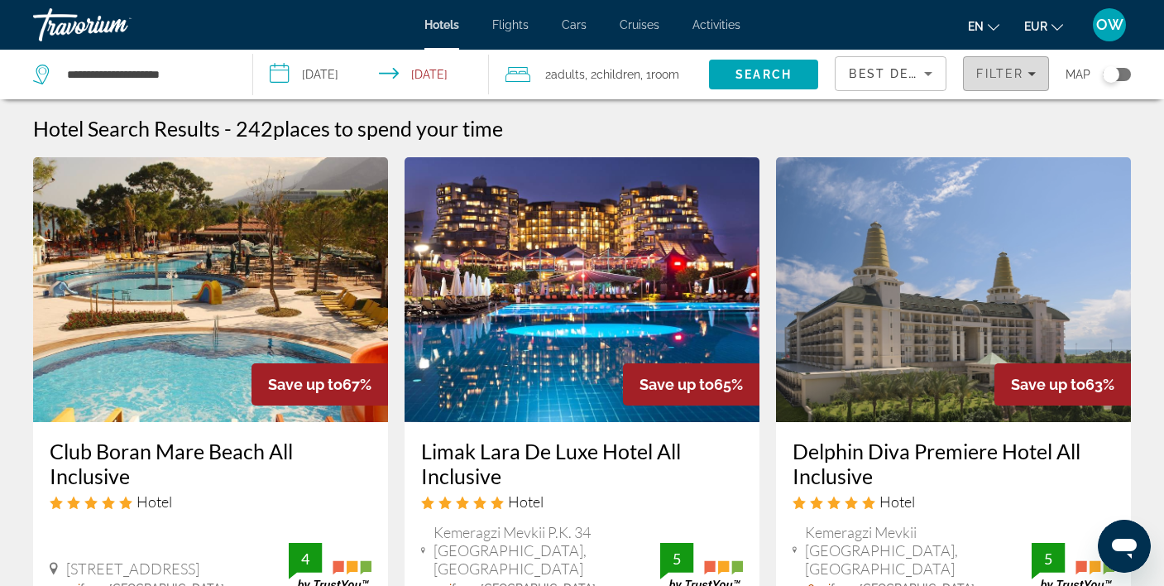
click at [1020, 73] on span "Filter" at bounding box center [999, 73] width 47 height 13
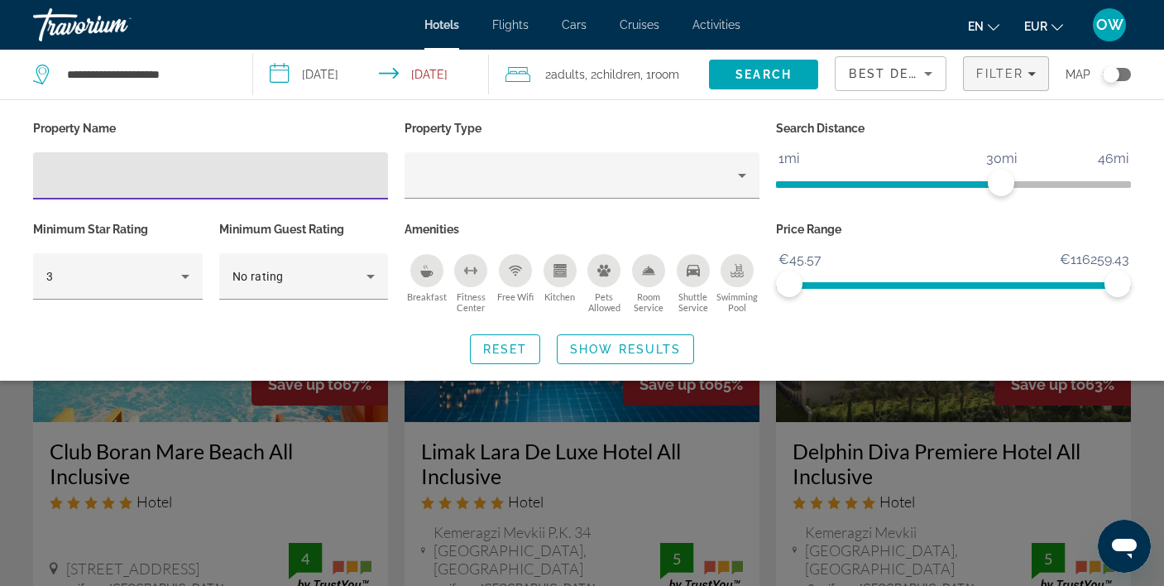
click at [64, 180] on input "Hotel Filters" at bounding box center [210, 176] width 329 height 20
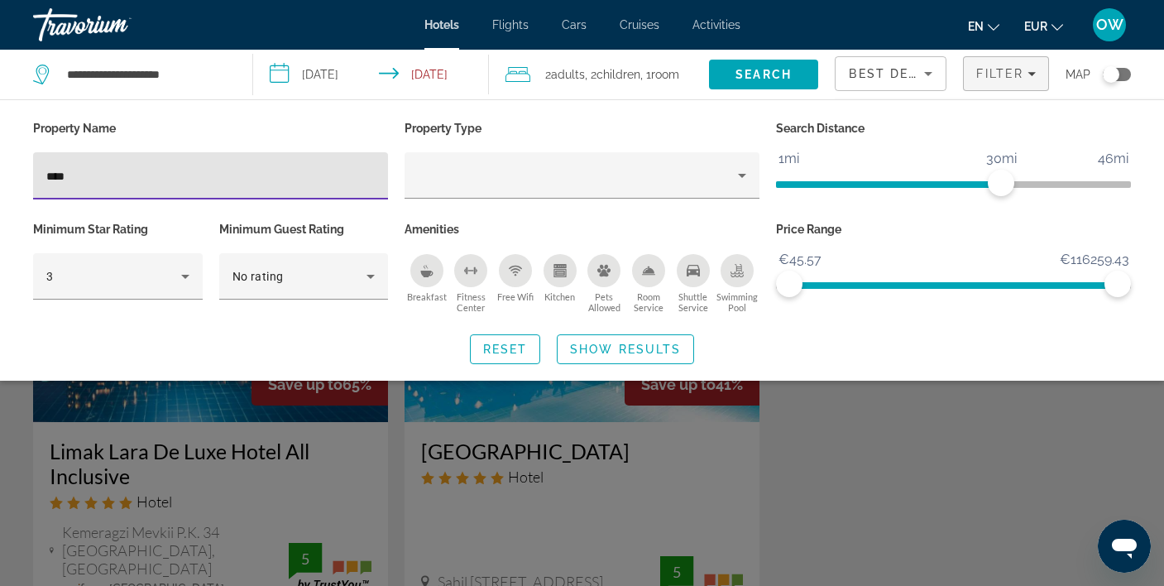
type input "****"
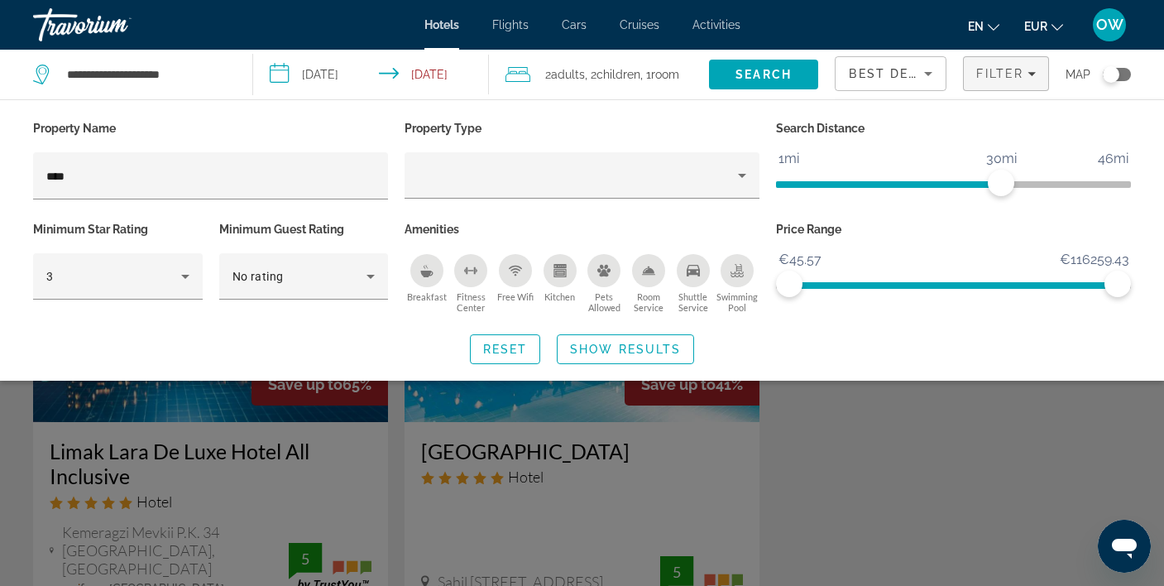
click at [533, 441] on div "Search widget" at bounding box center [582, 417] width 1164 height 338
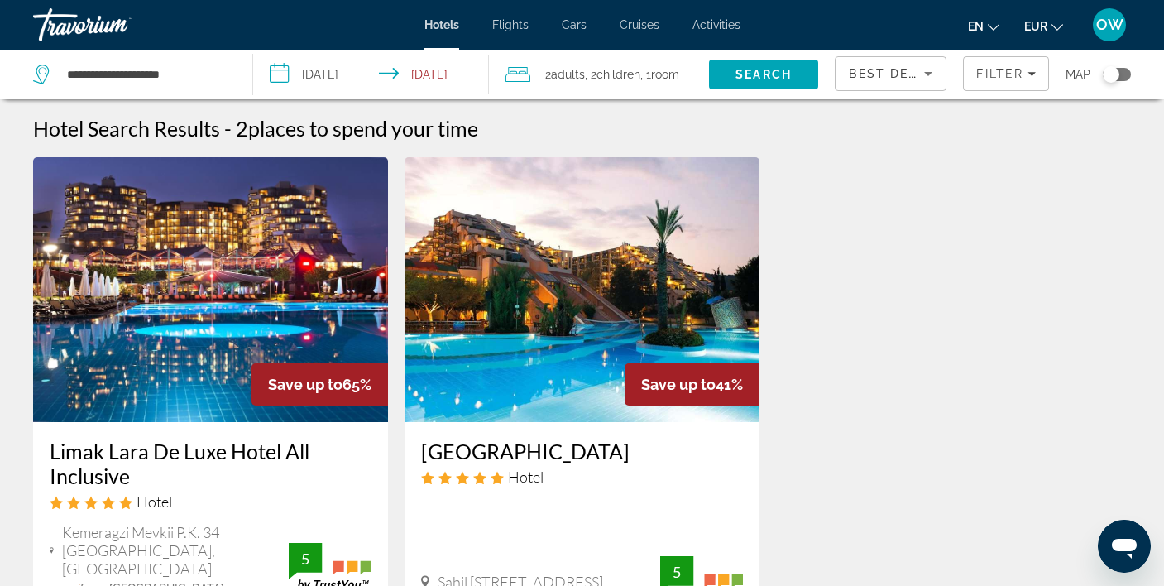
click at [565, 466] on div "Limak Limra Hotel & Resort Hotel" at bounding box center [582, 469] width 322 height 60
click at [539, 380] on img "Main content" at bounding box center [582, 289] width 355 height 265
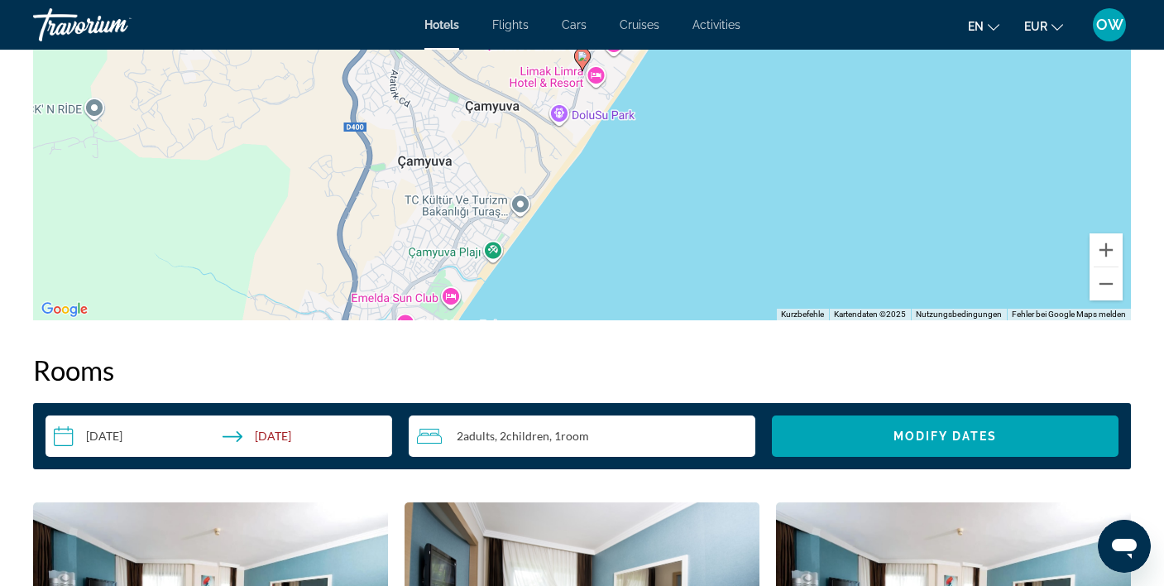
scroll to position [1843, 0]
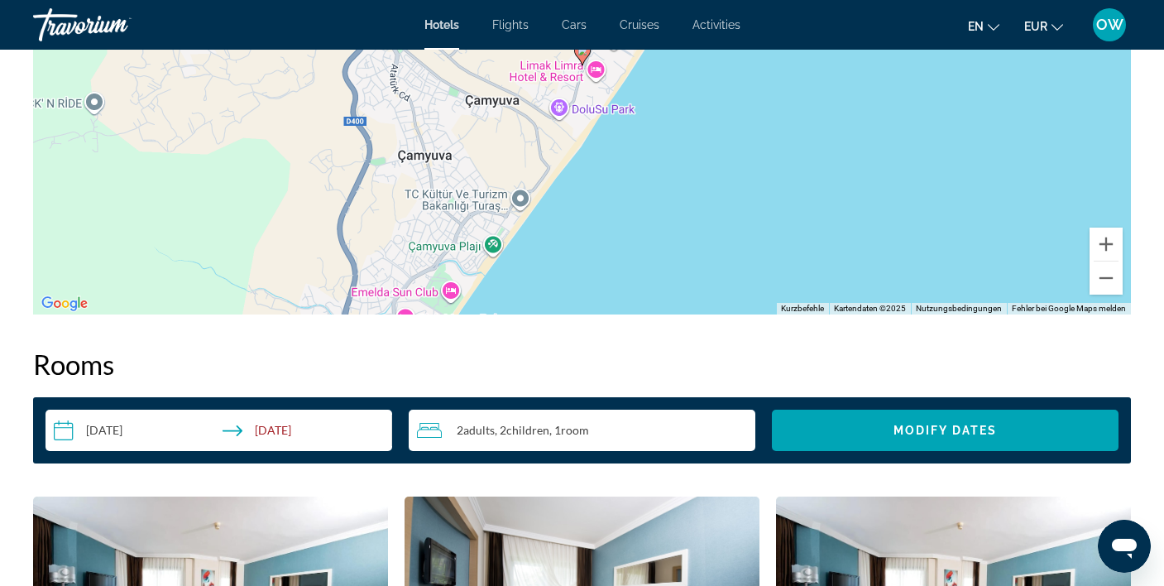
click at [212, 428] on input "**********" at bounding box center [222, 433] width 353 height 46
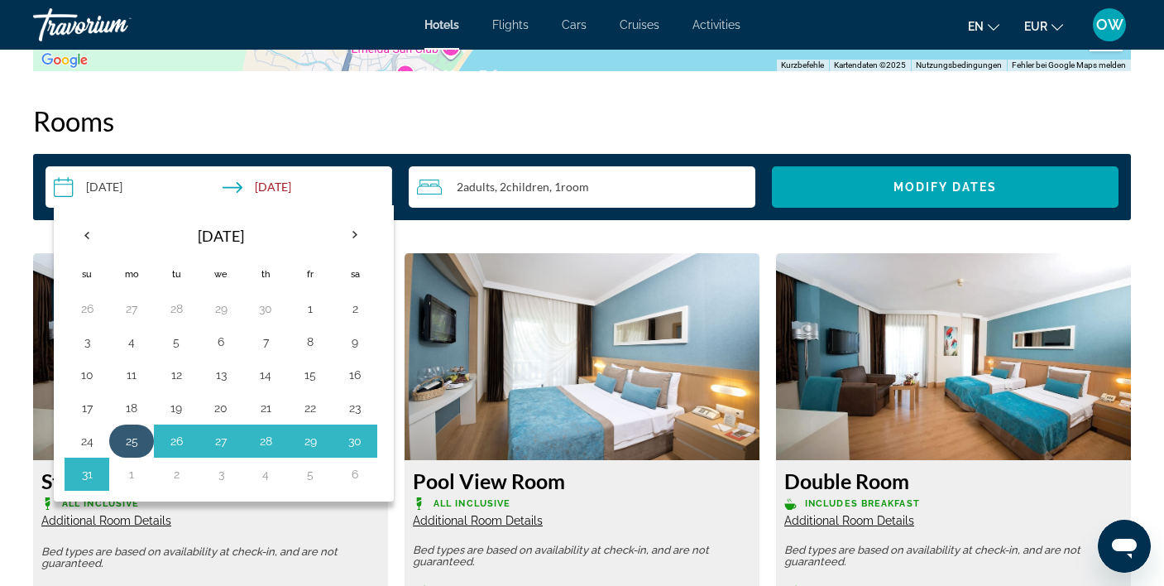
scroll to position [2091, 0]
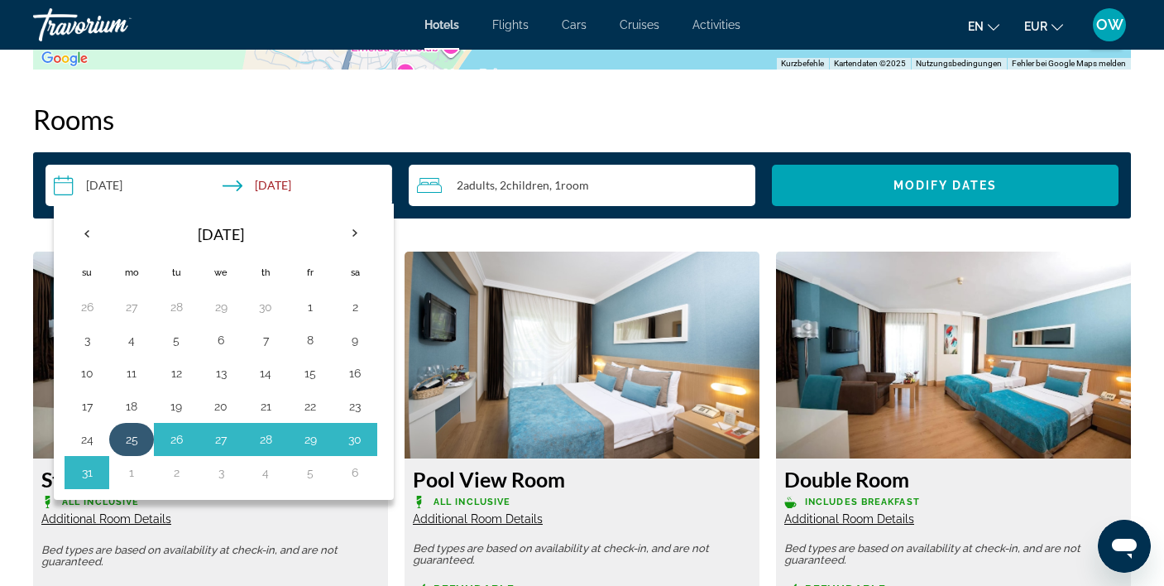
click at [134, 446] on button "25" at bounding box center [131, 439] width 26 height 23
click at [271, 478] on button "4" at bounding box center [265, 472] width 26 height 23
type input "**********"
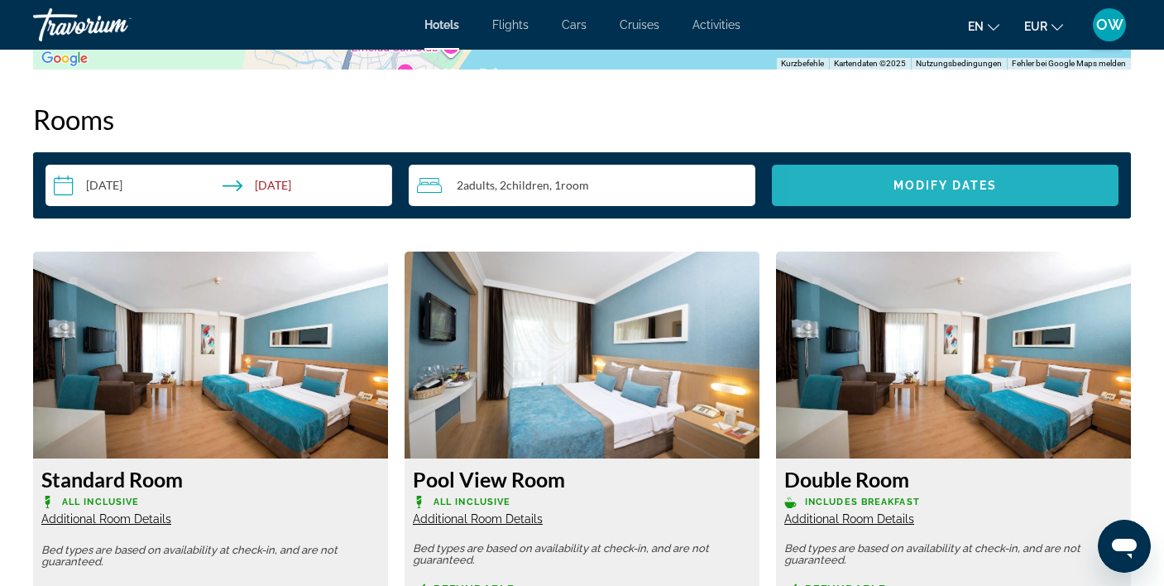
click at [849, 185] on span "Search widget" at bounding box center [945, 186] width 347 height 40
